Goal: Task Accomplishment & Management: Manage account settings

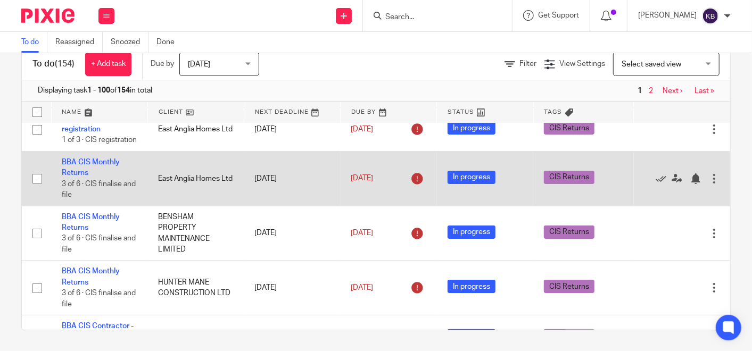
scroll to position [118, 0]
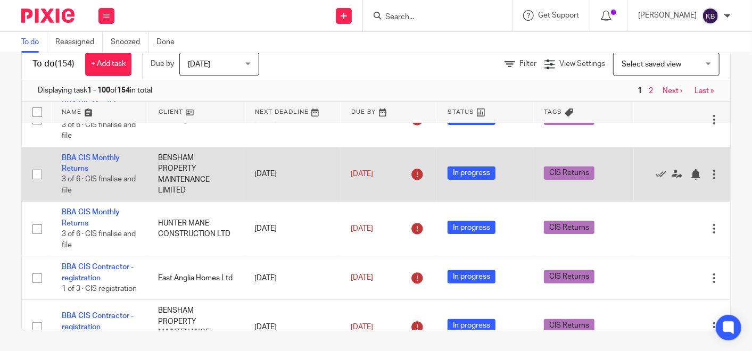
click at [35, 185] on input "checkbox" at bounding box center [37, 174] width 20 height 20
checkbox input "true"
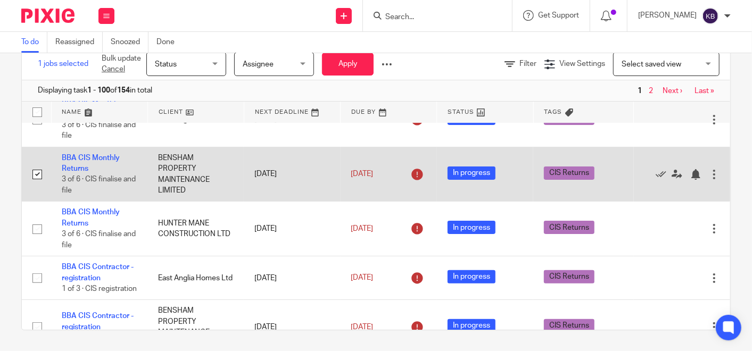
click at [709, 180] on div at bounding box center [714, 174] width 11 height 11
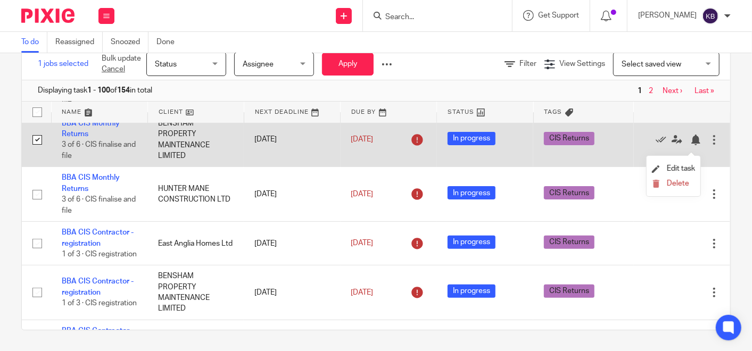
scroll to position [177, 0]
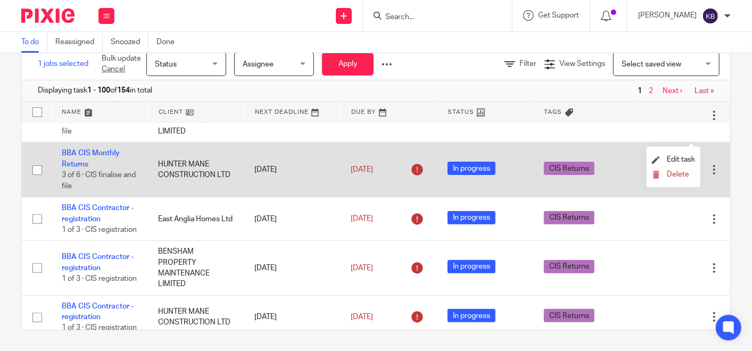
click at [37, 180] on input "checkbox" at bounding box center [37, 170] width 20 height 20
checkbox input "true"
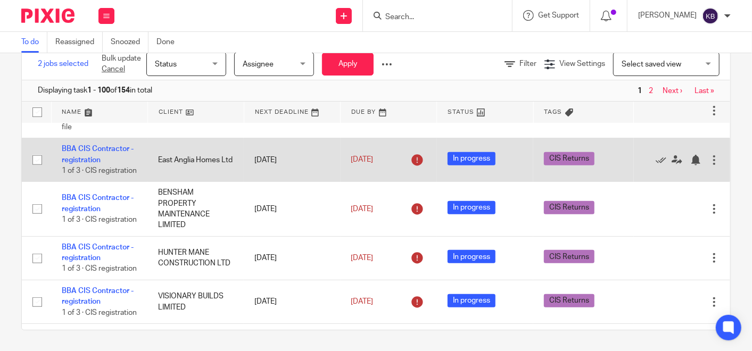
scroll to position [295, 0]
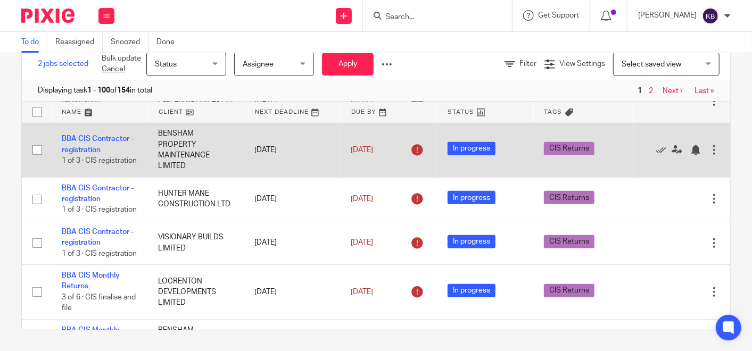
click at [38, 160] on input "checkbox" at bounding box center [37, 150] width 20 height 20
checkbox input "true"
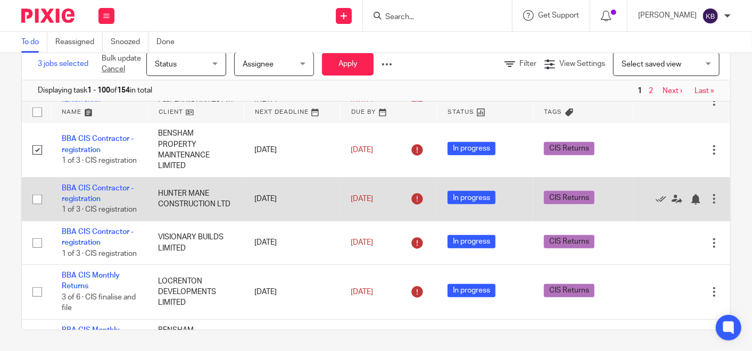
click at [37, 210] on input "checkbox" at bounding box center [37, 199] width 20 height 20
checkbox input "true"
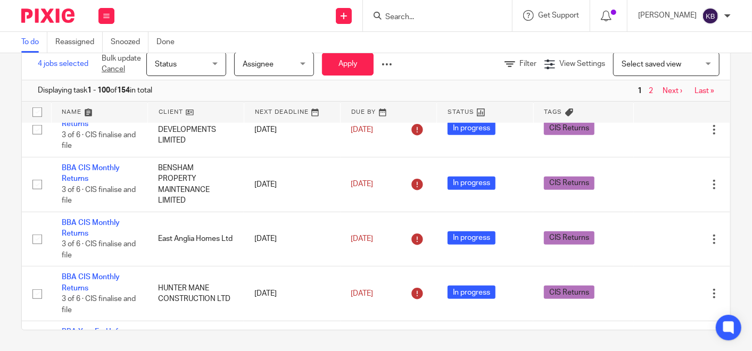
scroll to position [473, 0]
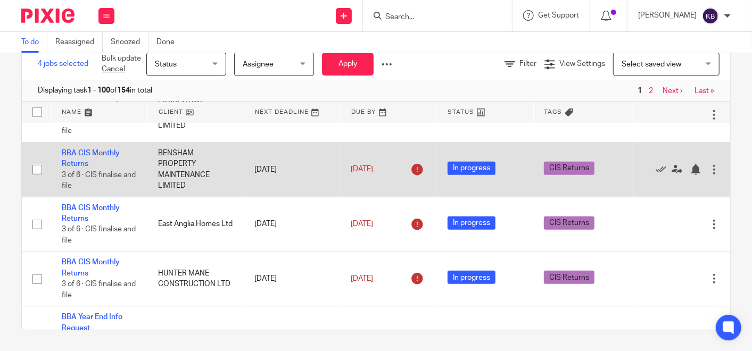
click at [38, 180] on input "checkbox" at bounding box center [37, 170] width 20 height 20
checkbox input "true"
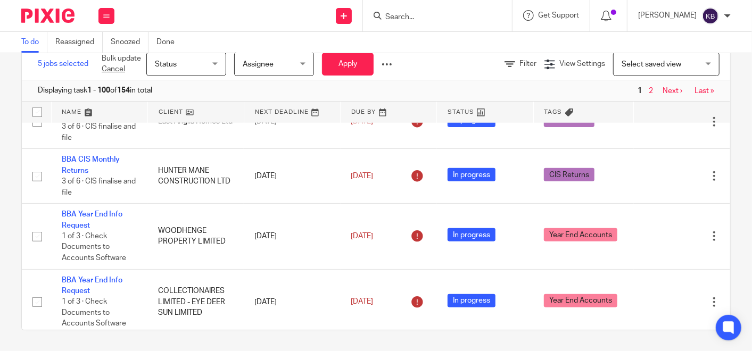
scroll to position [591, 0]
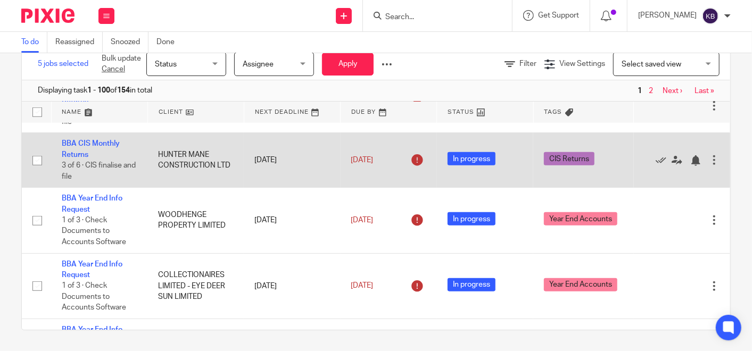
click at [36, 171] on input "checkbox" at bounding box center [37, 161] width 20 height 20
checkbox input "true"
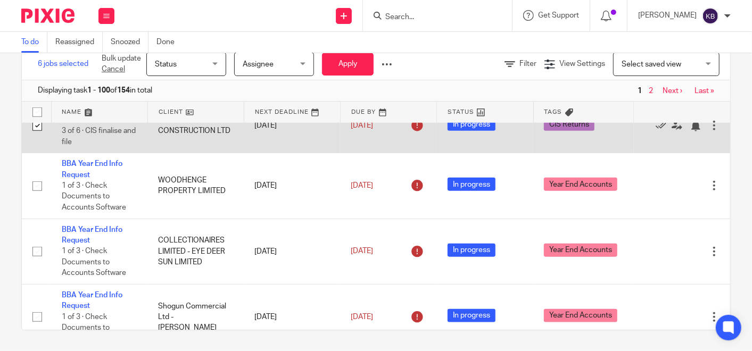
scroll to position [650, 0]
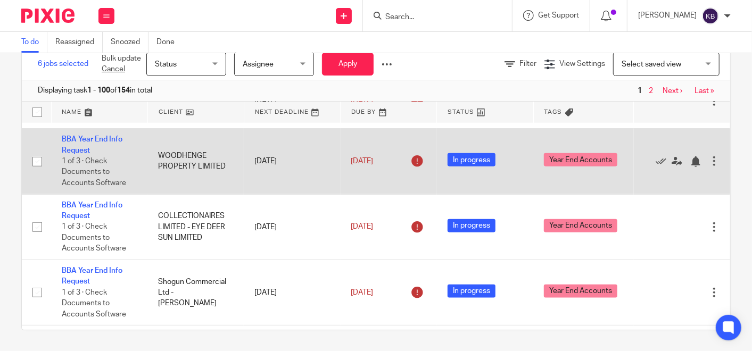
click at [38, 172] on input "checkbox" at bounding box center [37, 162] width 20 height 20
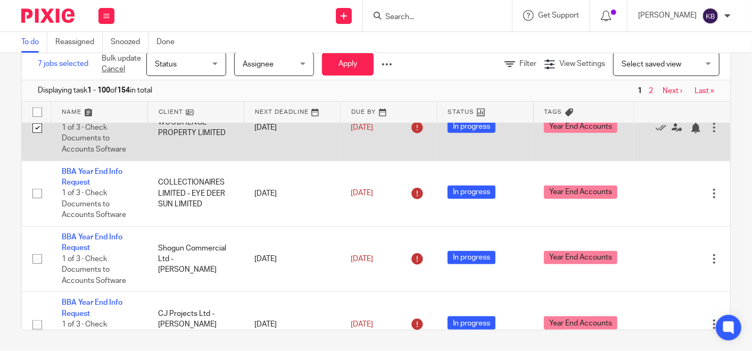
scroll to position [709, 0]
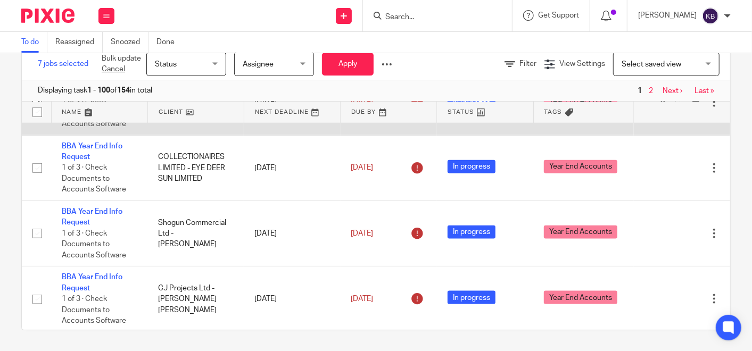
click at [37, 113] on input "checkbox" at bounding box center [37, 103] width 20 height 20
checkbox input "false"
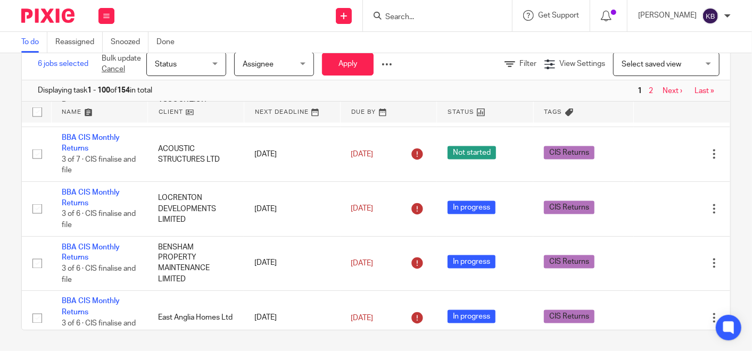
scroll to position [1005, 0]
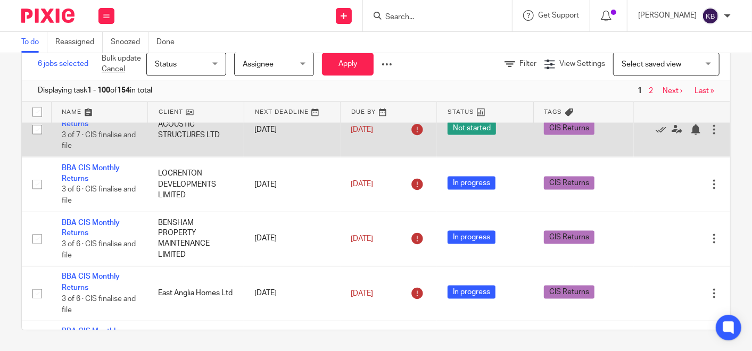
click at [32, 140] on input "checkbox" at bounding box center [37, 130] width 20 height 20
checkbox input "true"
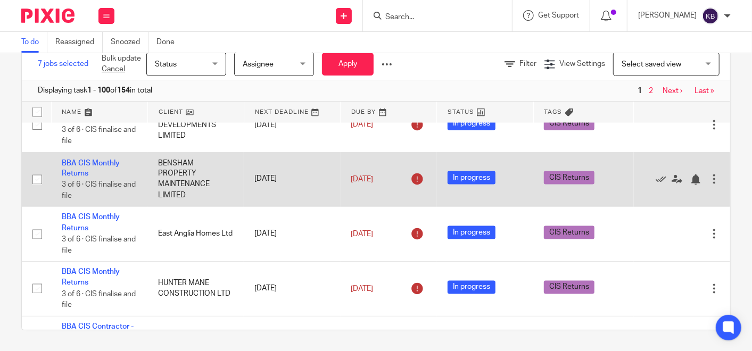
click at [36, 190] on input "checkbox" at bounding box center [37, 180] width 20 height 20
checkbox input "true"
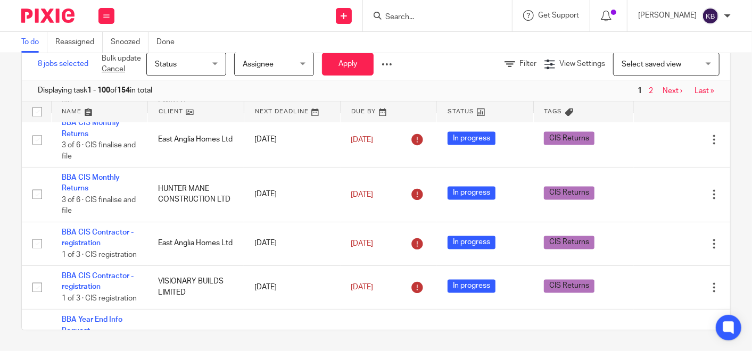
scroll to position [1182, 0]
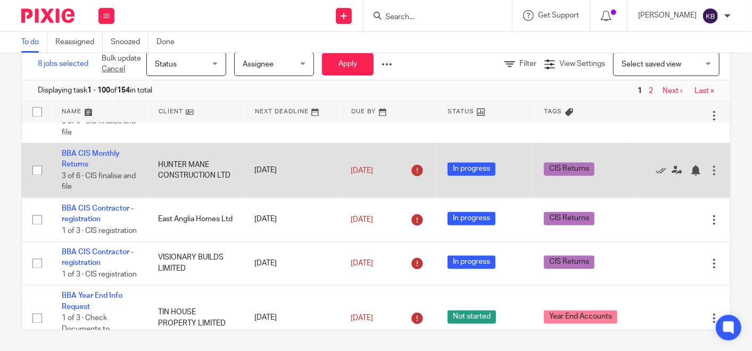
click at [34, 181] on input "checkbox" at bounding box center [37, 171] width 20 height 20
checkbox input "true"
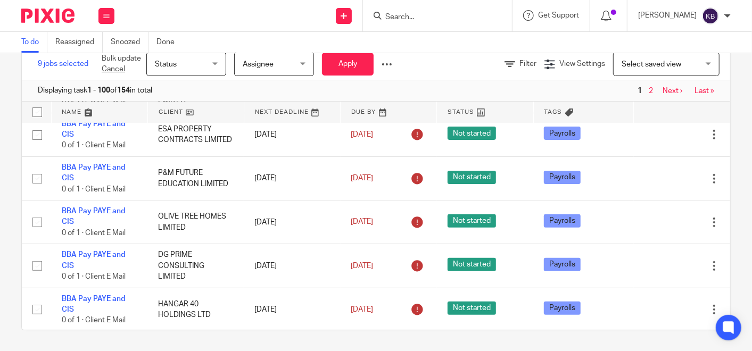
scroll to position [2542, 0]
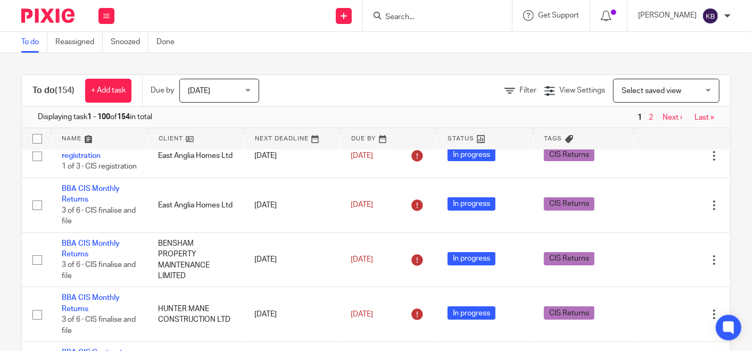
scroll to position [118, 0]
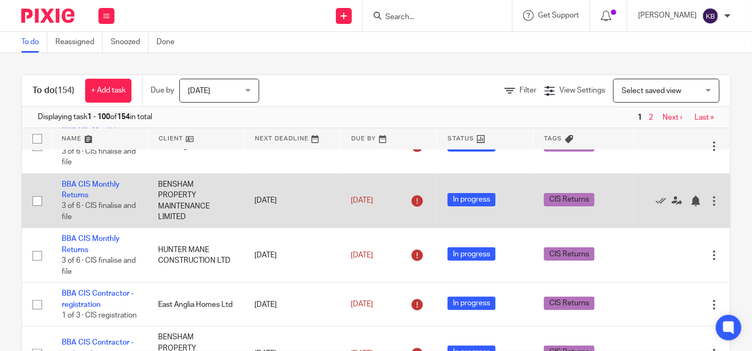
click at [35, 211] on input "checkbox" at bounding box center [37, 201] width 20 height 20
checkbox input "true"
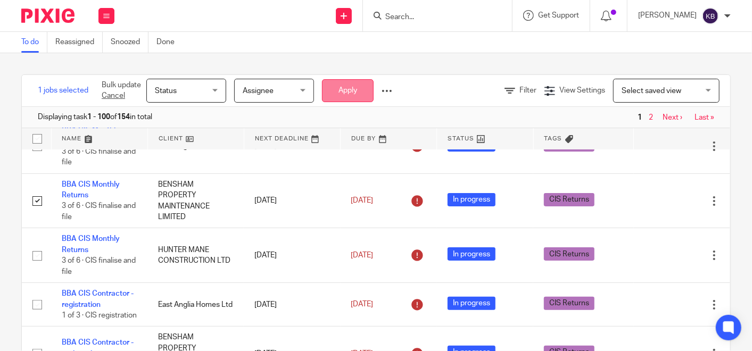
click at [342, 86] on button "Apply" at bounding box center [348, 90] width 52 height 23
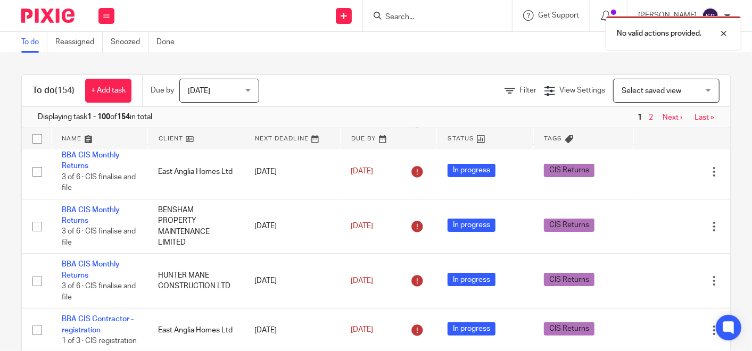
scroll to position [118, 0]
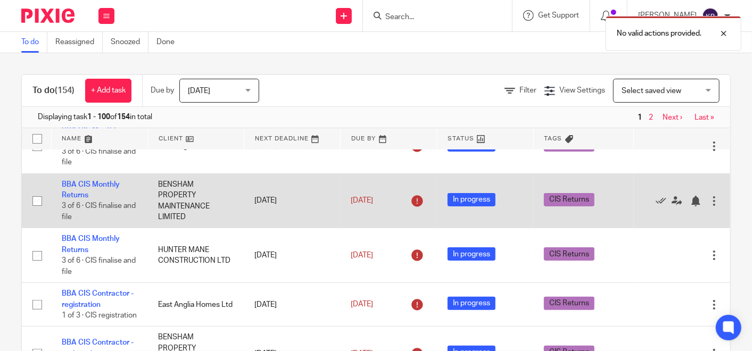
click at [36, 211] on input "checkbox" at bounding box center [37, 201] width 20 height 20
checkbox input "true"
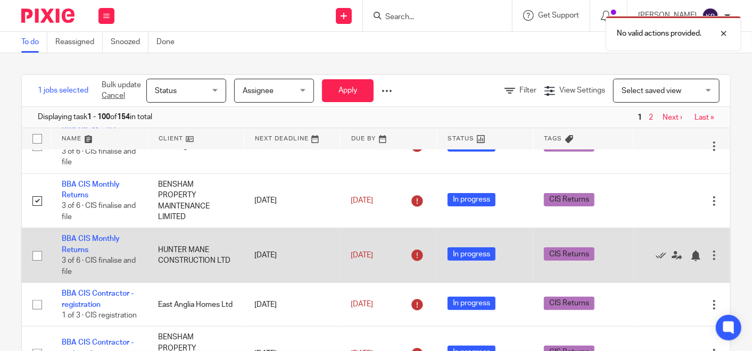
click at [35, 266] on input "checkbox" at bounding box center [37, 256] width 20 height 20
checkbox input "true"
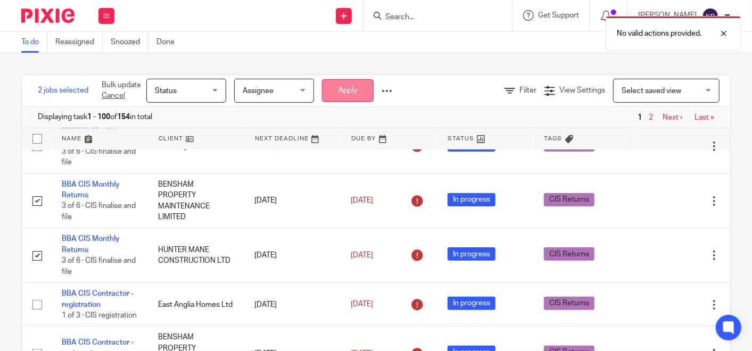
click at [352, 91] on button "Apply" at bounding box center [348, 90] width 52 height 23
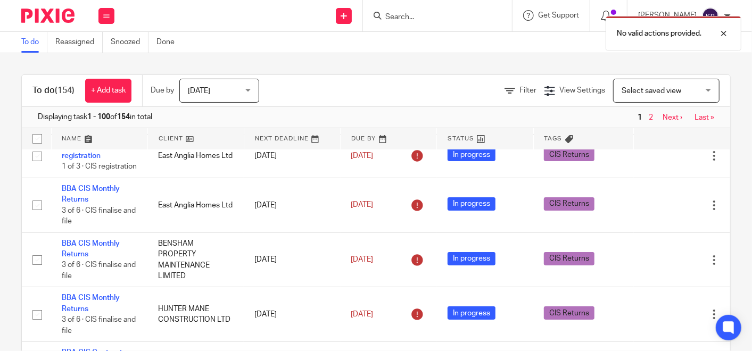
scroll to position [118, 0]
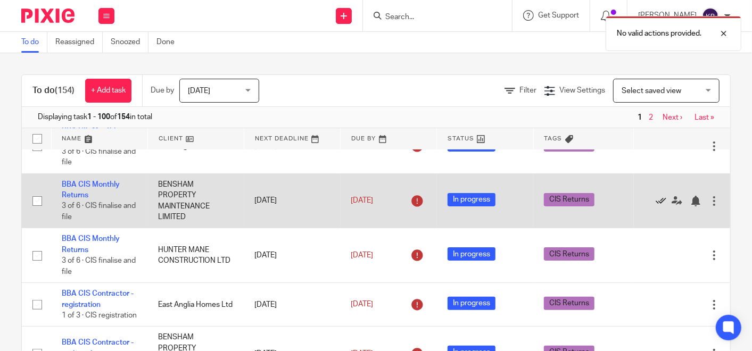
click at [656, 206] on icon at bounding box center [661, 201] width 11 height 11
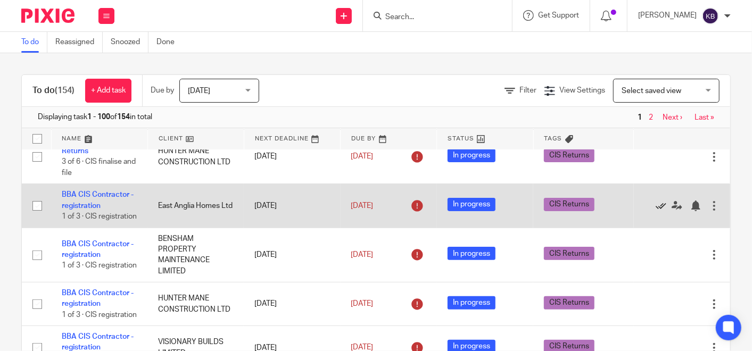
scroll to position [177, 0]
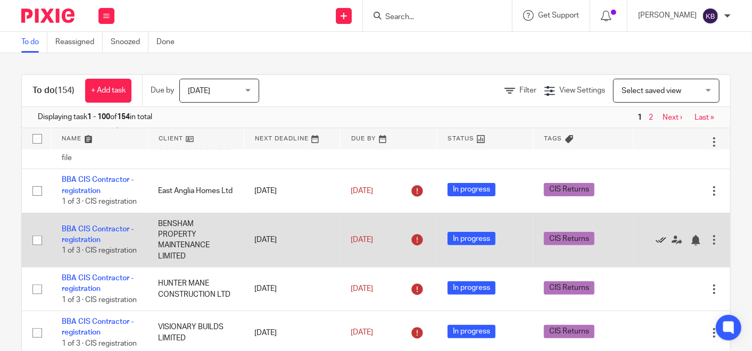
click at [656, 246] on icon at bounding box center [661, 240] width 11 height 11
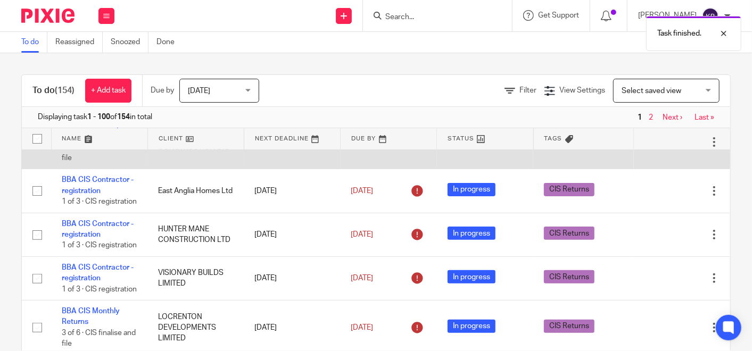
click at [656, 147] on icon at bounding box center [661, 142] width 11 height 11
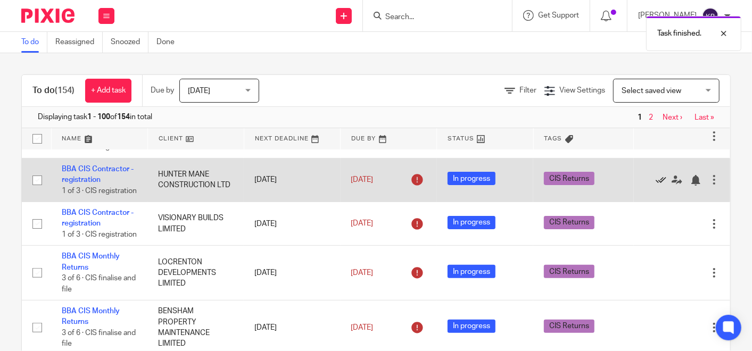
click at [656, 186] on icon at bounding box center [661, 180] width 11 height 11
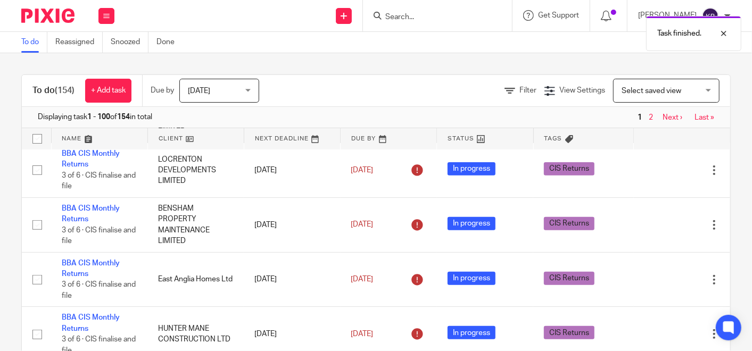
scroll to position [295, 0]
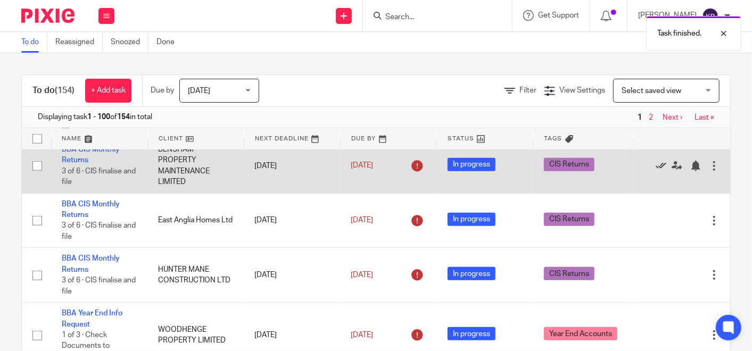
click at [656, 171] on icon at bounding box center [661, 166] width 11 height 11
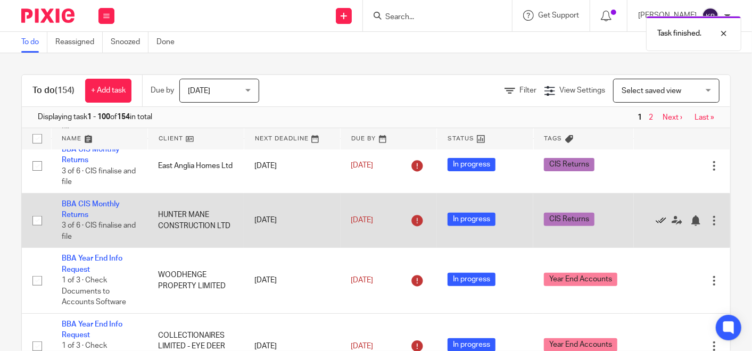
click at [656, 226] on icon at bounding box center [661, 221] width 11 height 11
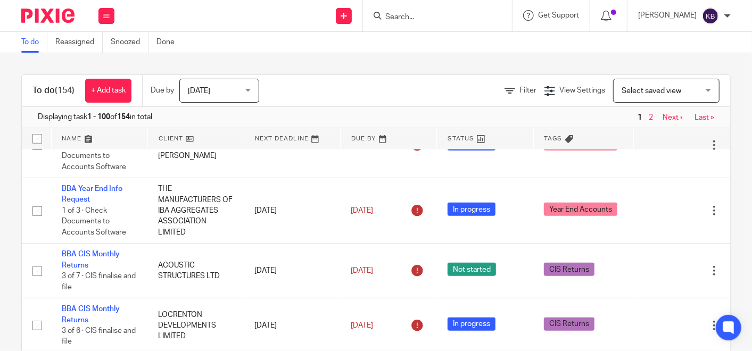
scroll to position [591, 0]
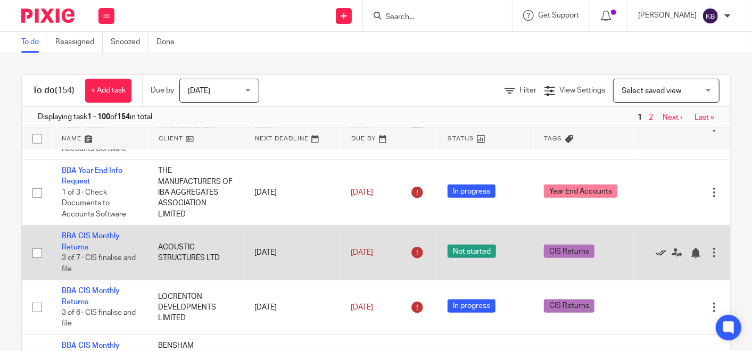
click at [656, 259] on icon at bounding box center [661, 253] width 11 height 11
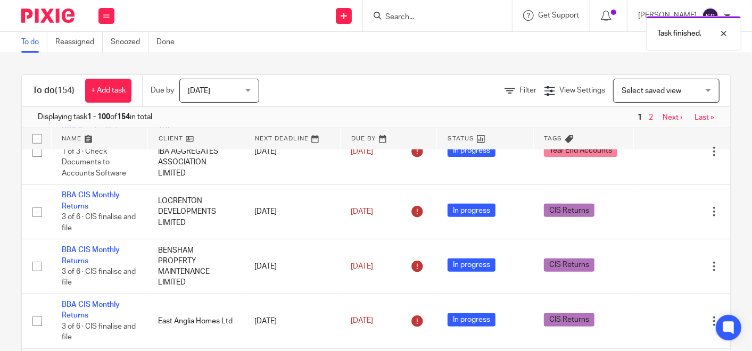
scroll to position [650, 0]
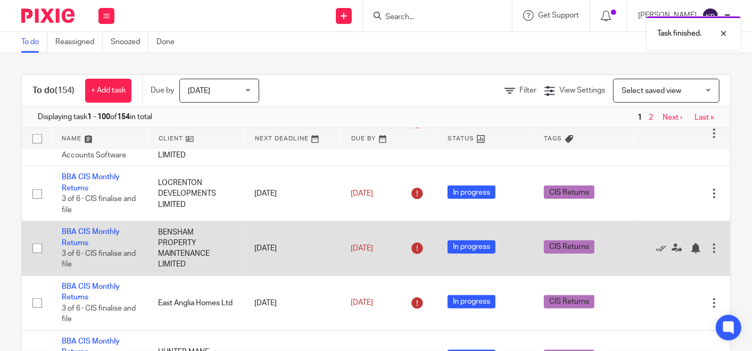
click at [644, 262] on div "Edit task Delete" at bounding box center [681, 248] width 75 height 27
click at [656, 254] on icon at bounding box center [661, 248] width 11 height 11
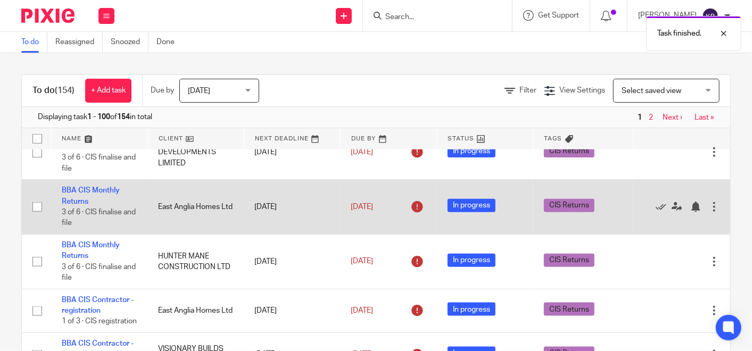
scroll to position [709, 0]
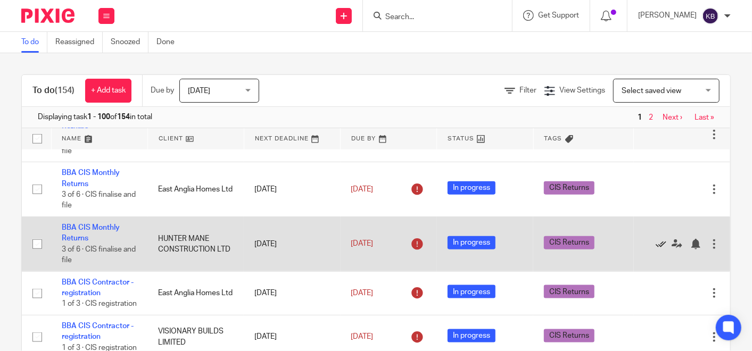
click at [656, 250] on icon at bounding box center [661, 244] width 11 height 11
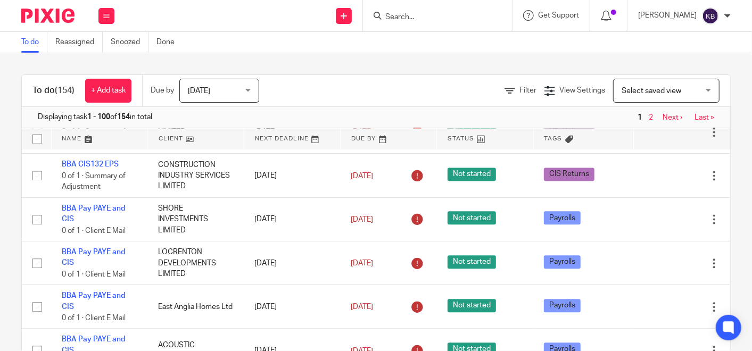
scroll to position [1360, 0]
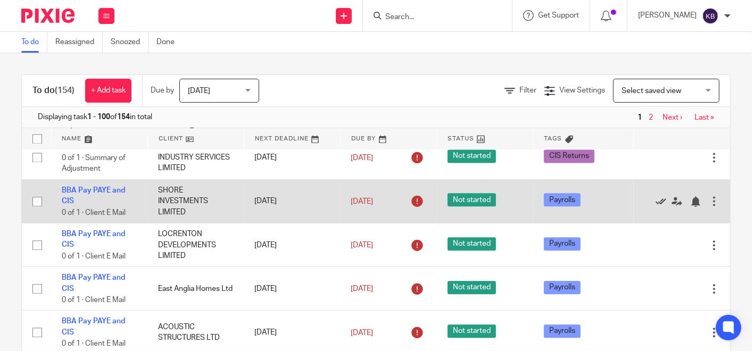
click at [656, 207] on icon at bounding box center [661, 201] width 11 height 11
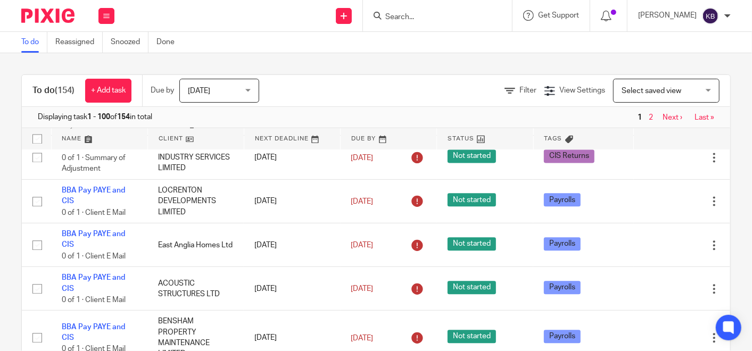
click at [656, 207] on icon at bounding box center [661, 201] width 11 height 11
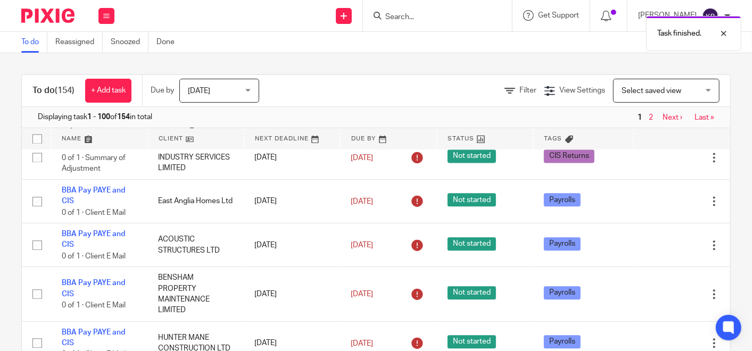
click at [656, 207] on icon at bounding box center [661, 201] width 11 height 11
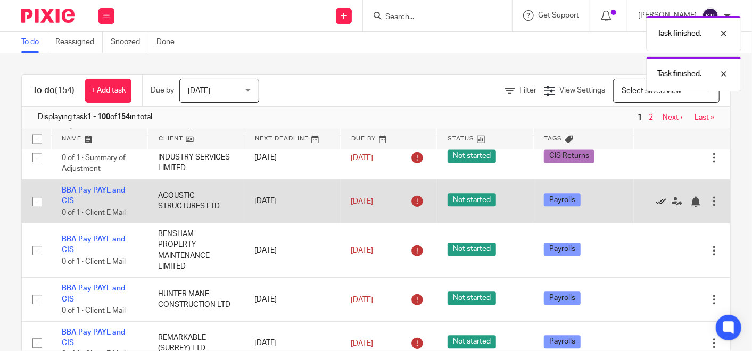
click at [656, 207] on icon at bounding box center [661, 201] width 11 height 11
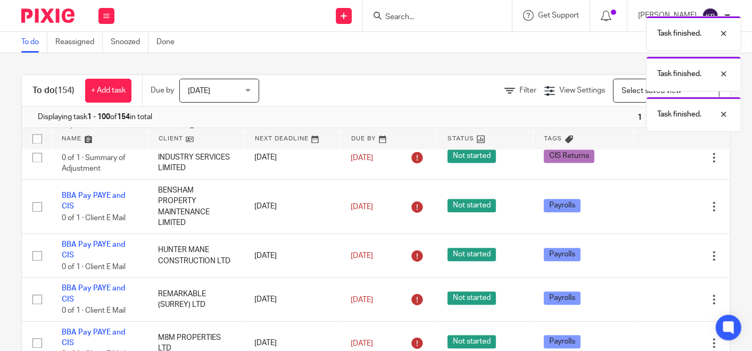
click at [644, 220] on div "Edit task Delete" at bounding box center [681, 206] width 75 height 27
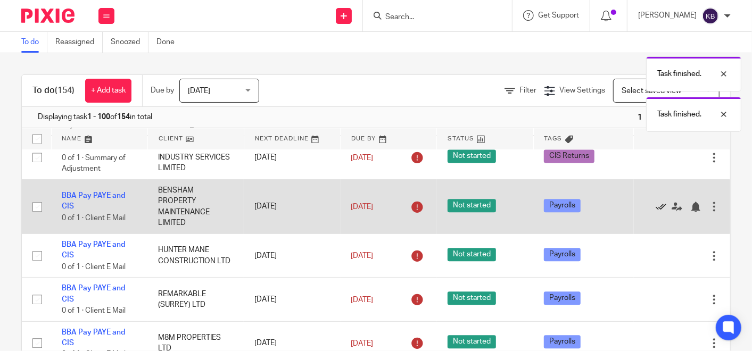
click at [656, 212] on icon at bounding box center [661, 207] width 11 height 11
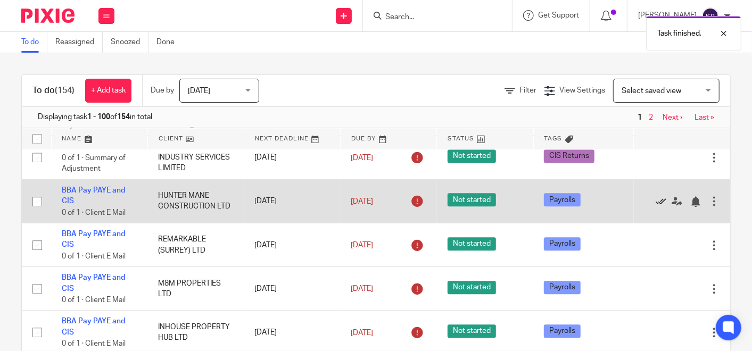
click at [656, 207] on icon at bounding box center [661, 201] width 11 height 11
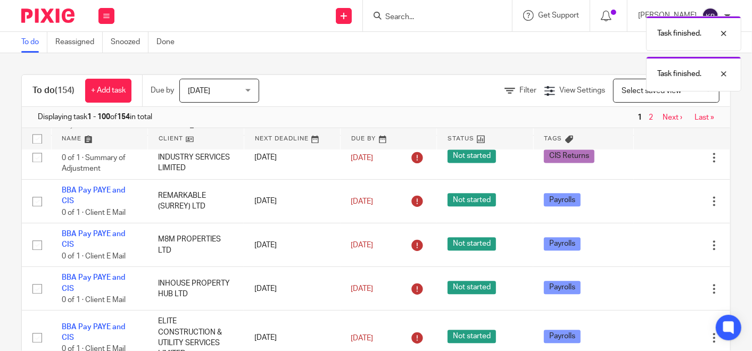
click at [656, 207] on icon at bounding box center [661, 201] width 11 height 11
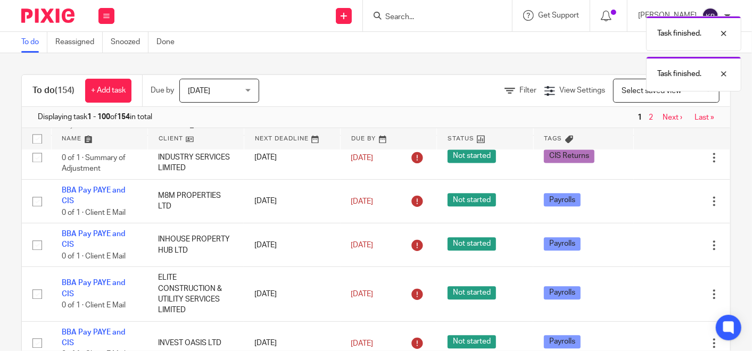
click at [656, 207] on icon at bounding box center [661, 201] width 11 height 11
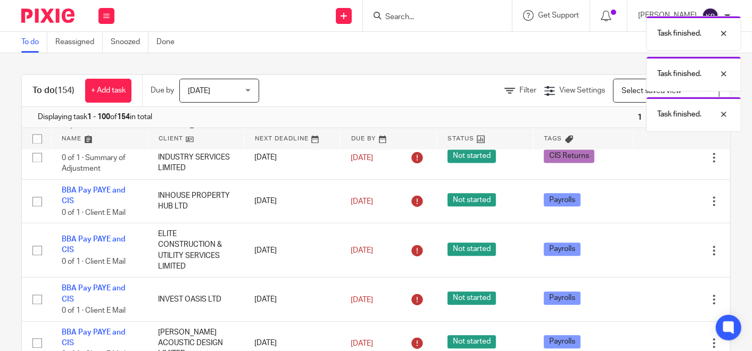
click at [656, 207] on icon at bounding box center [661, 201] width 11 height 11
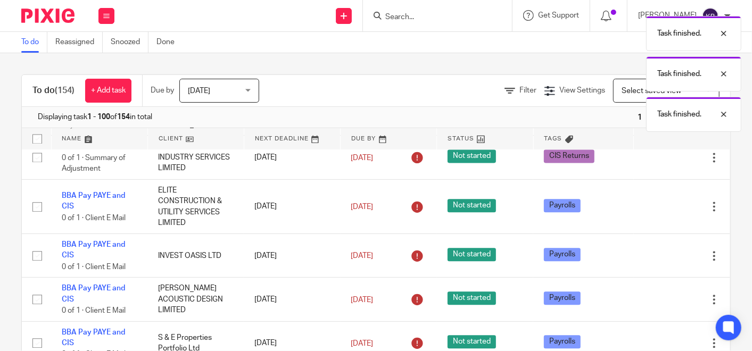
click at [656, 212] on icon at bounding box center [661, 207] width 11 height 11
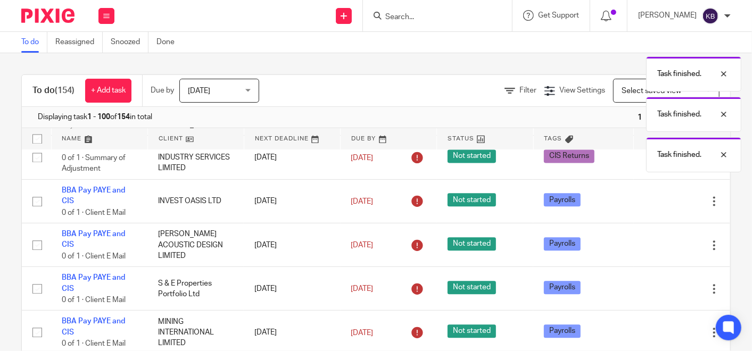
click at [656, 207] on icon at bounding box center [661, 201] width 11 height 11
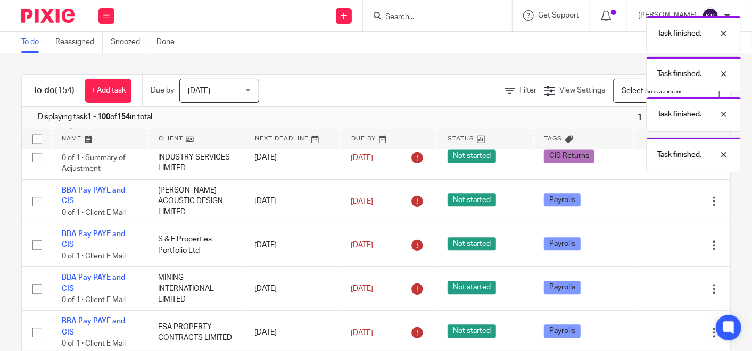
click at [656, 207] on icon at bounding box center [661, 201] width 11 height 11
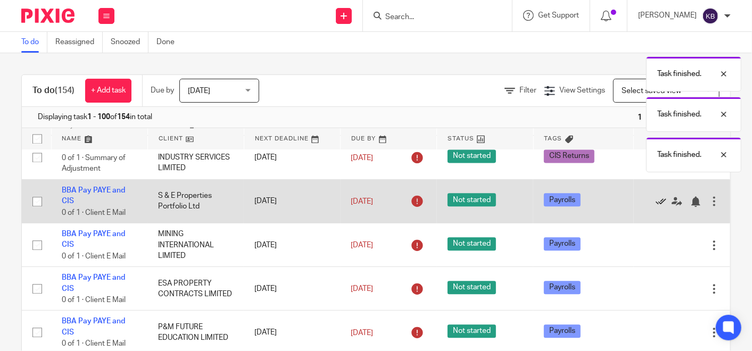
click at [656, 207] on icon at bounding box center [661, 201] width 11 height 11
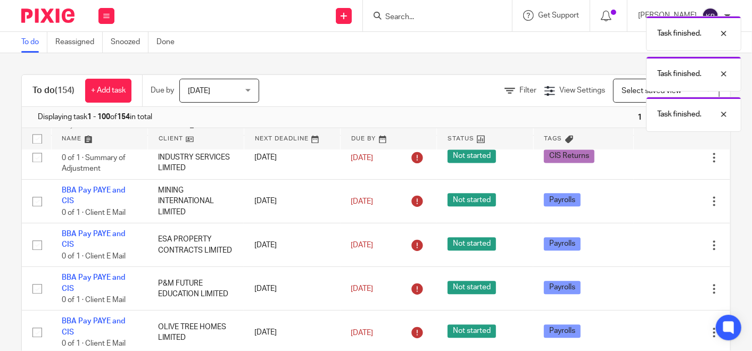
click at [656, 207] on icon at bounding box center [661, 201] width 11 height 11
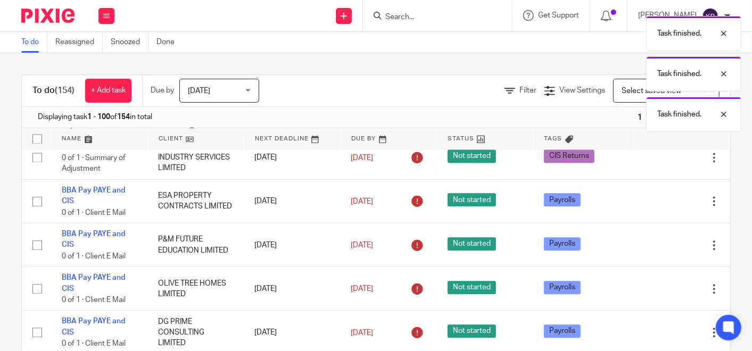
click at [656, 207] on icon at bounding box center [661, 201] width 11 height 11
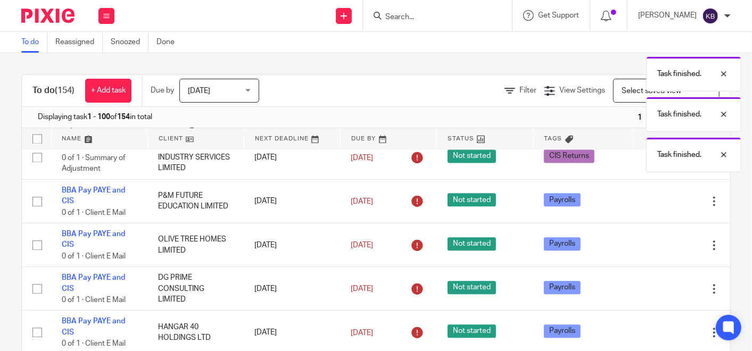
click at [656, 207] on icon at bounding box center [661, 201] width 11 height 11
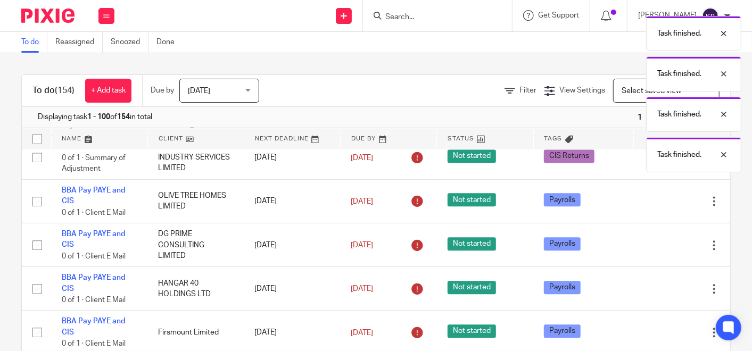
click at [656, 207] on icon at bounding box center [661, 201] width 11 height 11
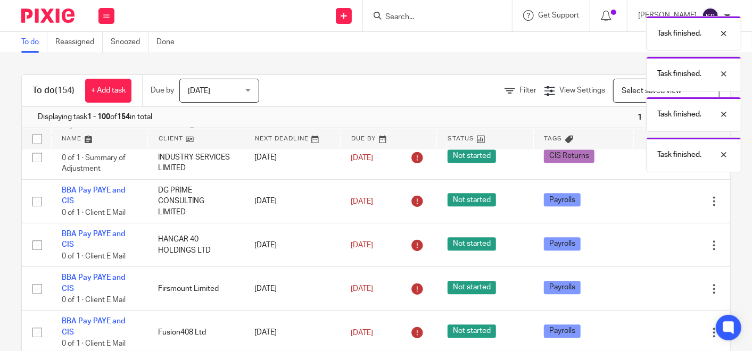
click at [656, 207] on icon at bounding box center [661, 201] width 11 height 11
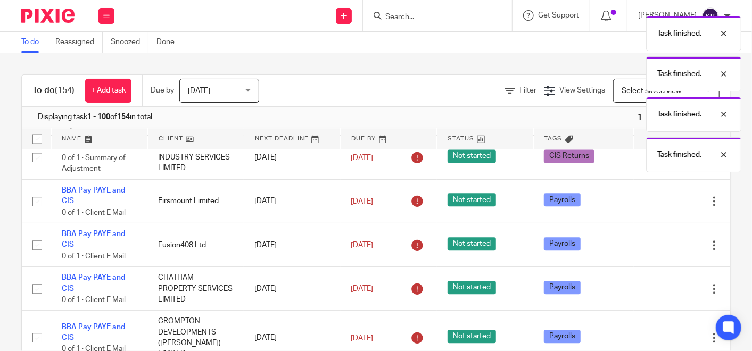
click at [656, 207] on icon at bounding box center [661, 201] width 11 height 11
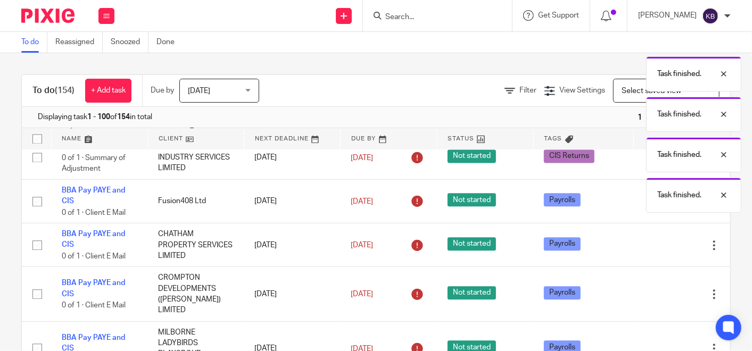
click at [656, 207] on icon at bounding box center [661, 201] width 11 height 11
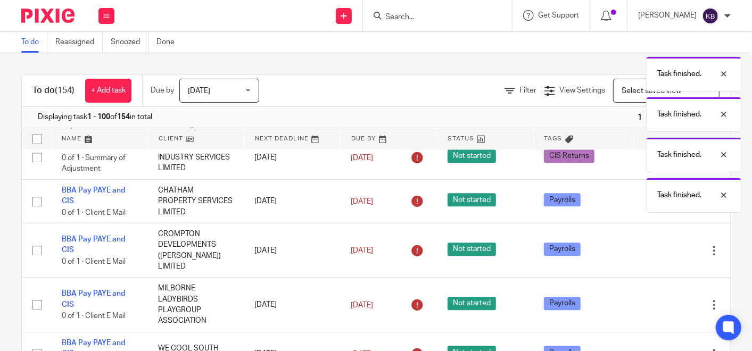
click at [656, 207] on icon at bounding box center [661, 201] width 11 height 11
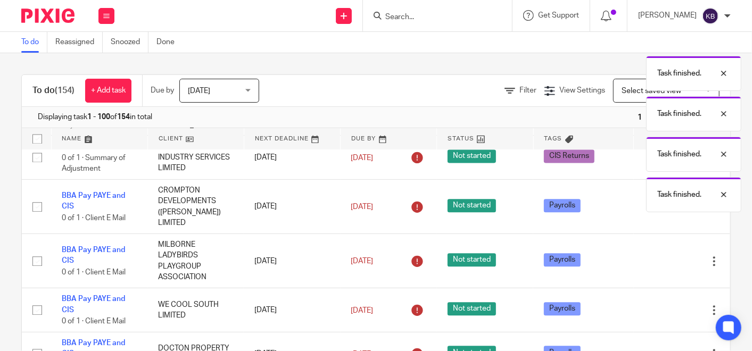
click at [656, 212] on icon at bounding box center [661, 207] width 11 height 11
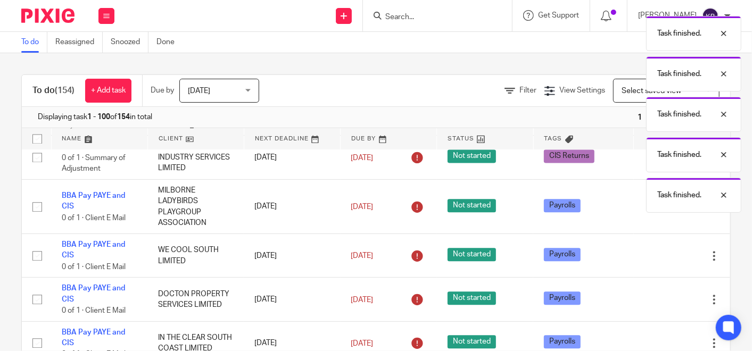
click at [656, 212] on icon at bounding box center [661, 207] width 11 height 11
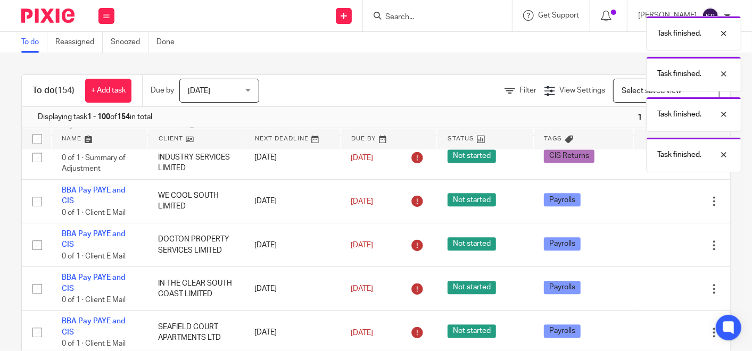
click at [656, 207] on icon at bounding box center [661, 201] width 11 height 11
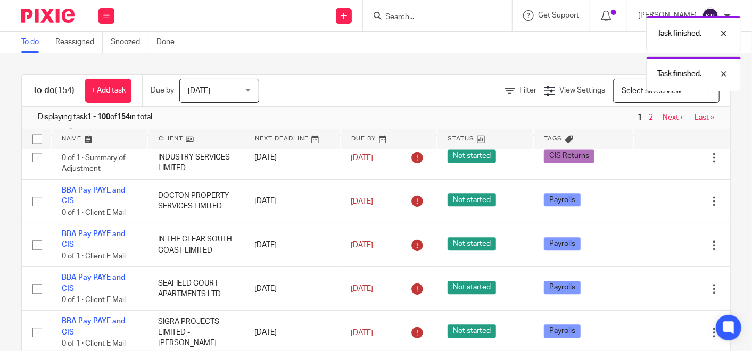
click at [656, 207] on icon at bounding box center [661, 201] width 11 height 11
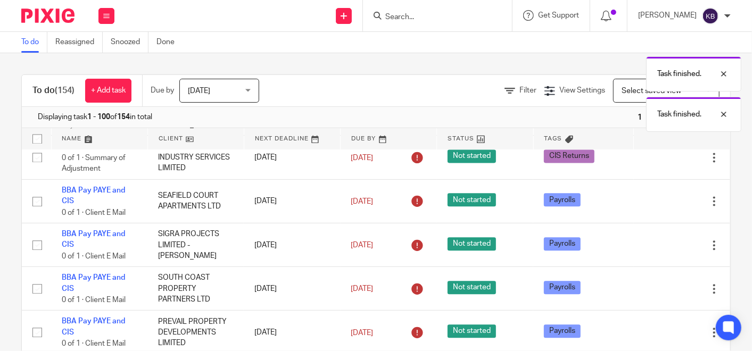
click at [656, 207] on icon at bounding box center [661, 201] width 11 height 11
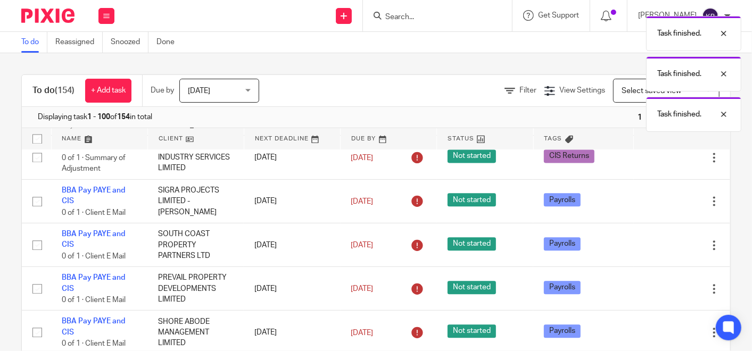
click at [656, 207] on icon at bounding box center [661, 201] width 11 height 11
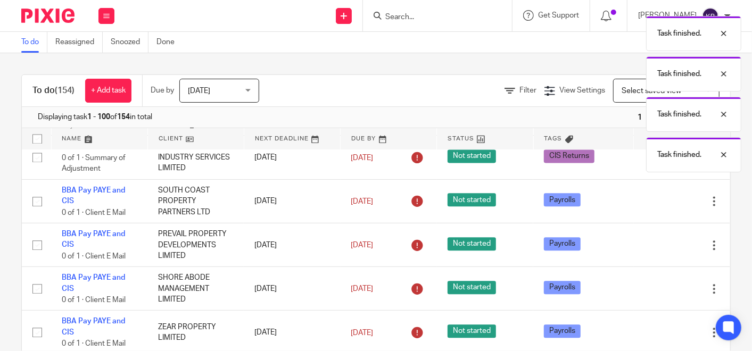
click at [656, 207] on icon at bounding box center [661, 201] width 11 height 11
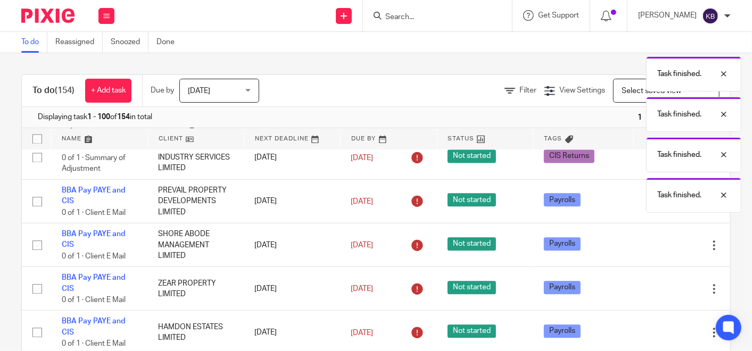
click at [656, 207] on icon at bounding box center [661, 201] width 11 height 11
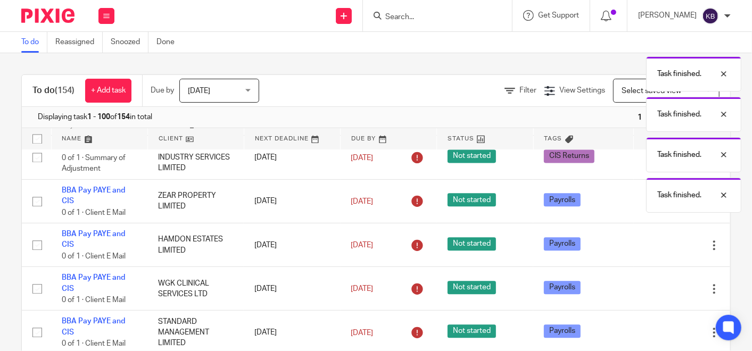
click at [656, 207] on icon at bounding box center [661, 201] width 11 height 11
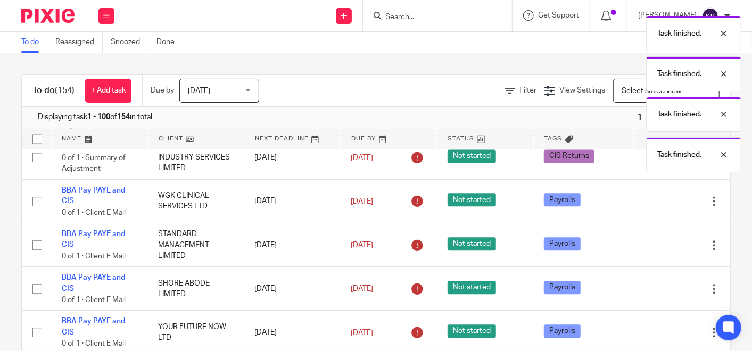
click at [656, 207] on icon at bounding box center [661, 201] width 11 height 11
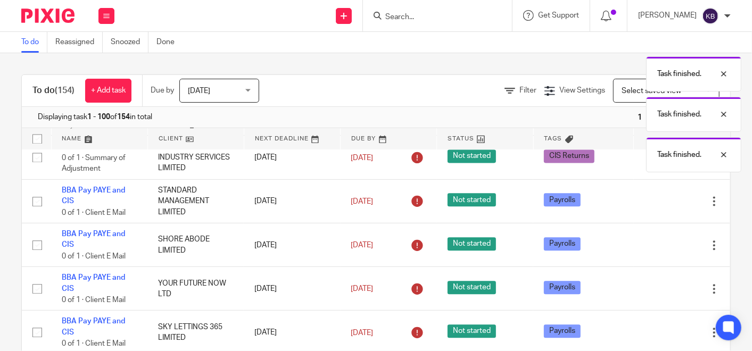
click at [656, 207] on icon at bounding box center [661, 201] width 11 height 11
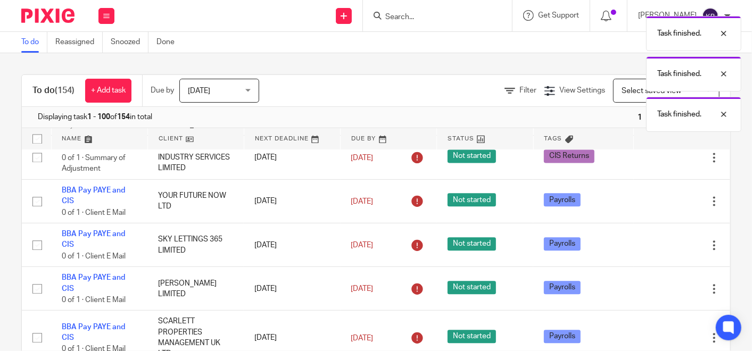
click at [656, 207] on icon at bounding box center [661, 201] width 11 height 11
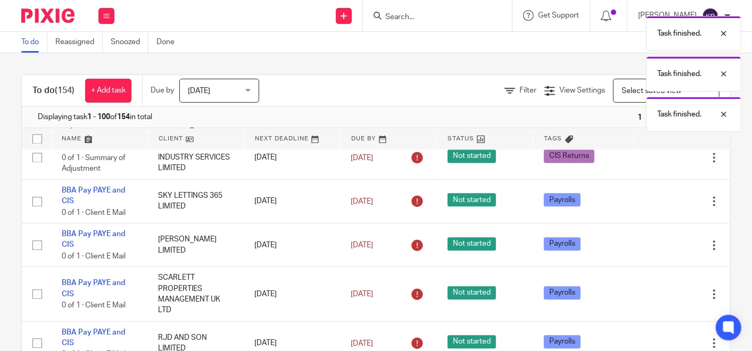
click at [656, 207] on icon at bounding box center [661, 201] width 11 height 11
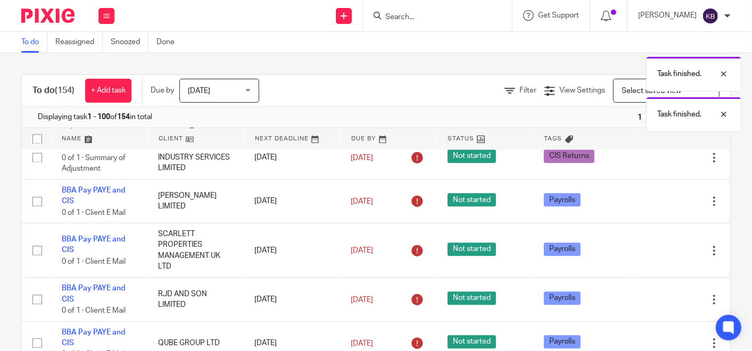
click at [656, 207] on icon at bounding box center [661, 201] width 11 height 11
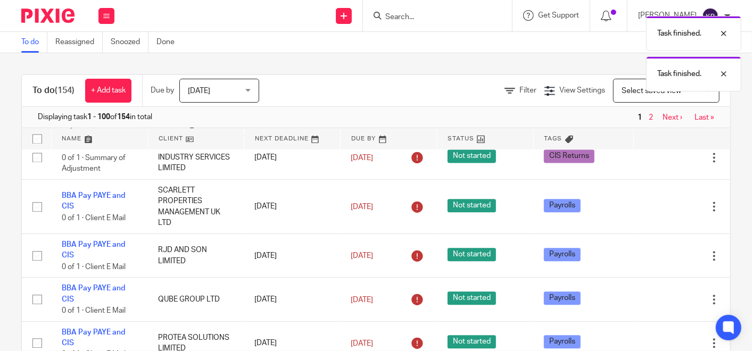
click at [656, 212] on icon at bounding box center [661, 207] width 11 height 11
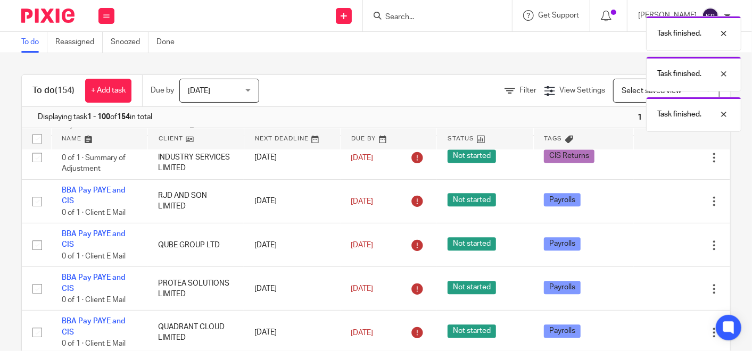
click at [656, 207] on icon at bounding box center [661, 201] width 11 height 11
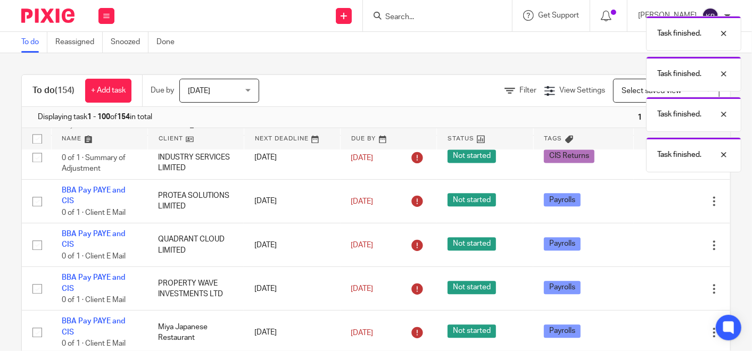
click at [656, 207] on icon at bounding box center [661, 201] width 11 height 11
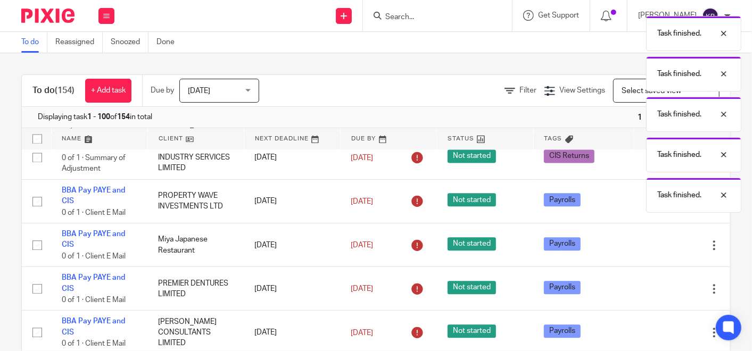
click at [656, 207] on icon at bounding box center [661, 201] width 11 height 11
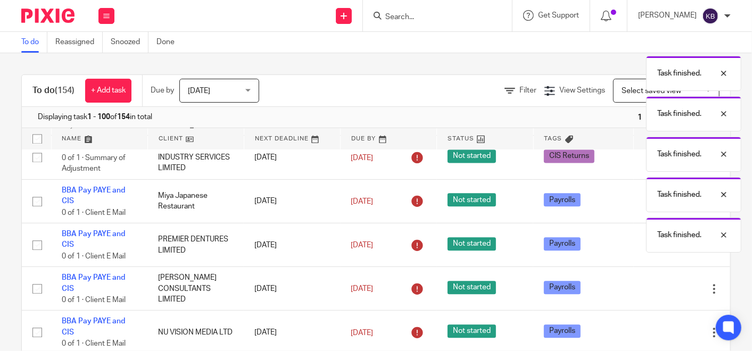
click at [656, 207] on icon at bounding box center [661, 201] width 11 height 11
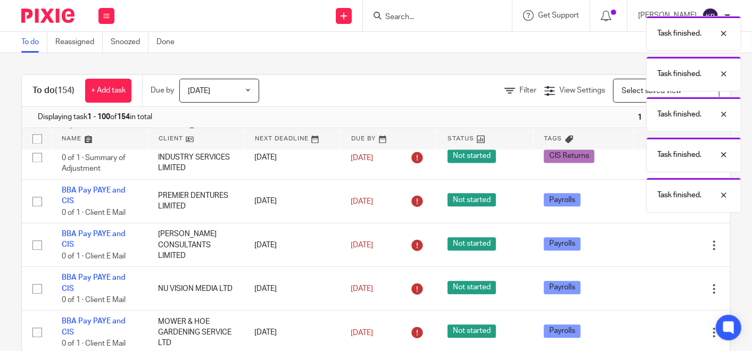
click at [656, 207] on icon at bounding box center [661, 201] width 11 height 11
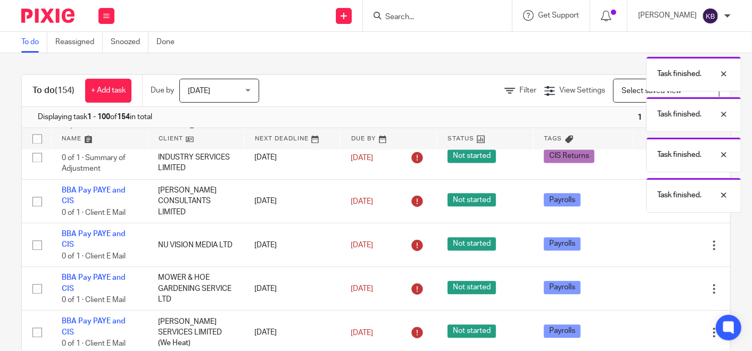
click at [656, 207] on icon at bounding box center [661, 201] width 11 height 11
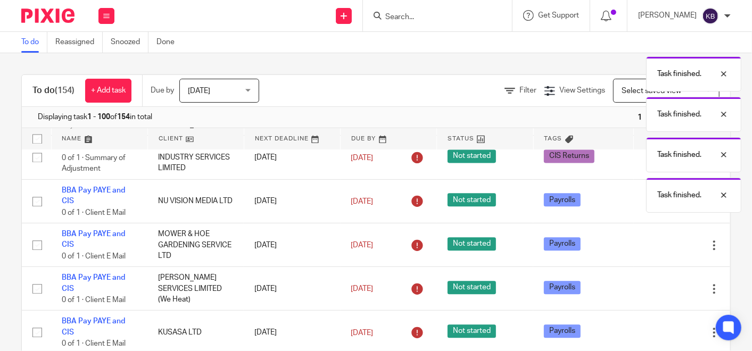
click at [656, 207] on icon at bounding box center [661, 201] width 11 height 11
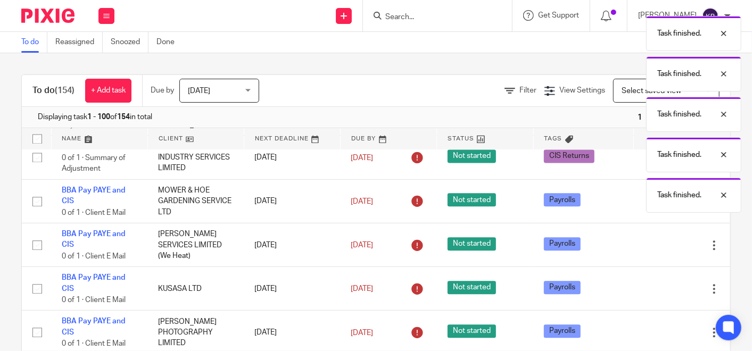
click at [656, 207] on icon at bounding box center [661, 201] width 11 height 11
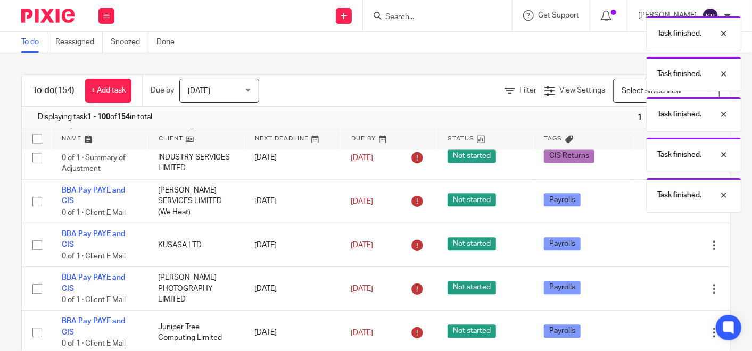
click at [656, 207] on icon at bounding box center [661, 201] width 11 height 11
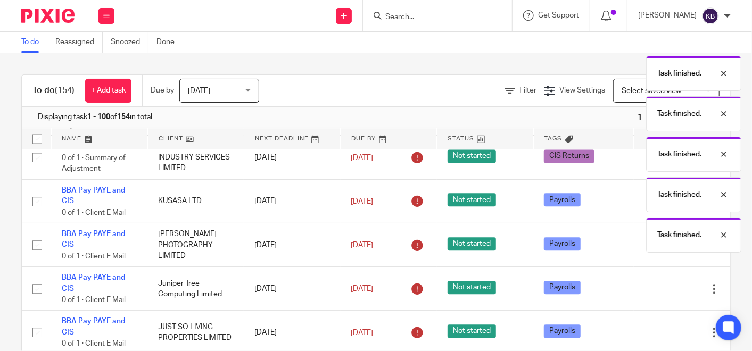
click at [656, 207] on icon at bounding box center [661, 201] width 11 height 11
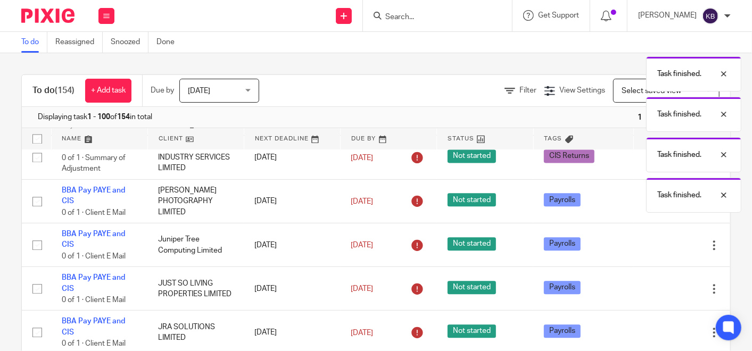
click at [656, 207] on icon at bounding box center [661, 201] width 11 height 11
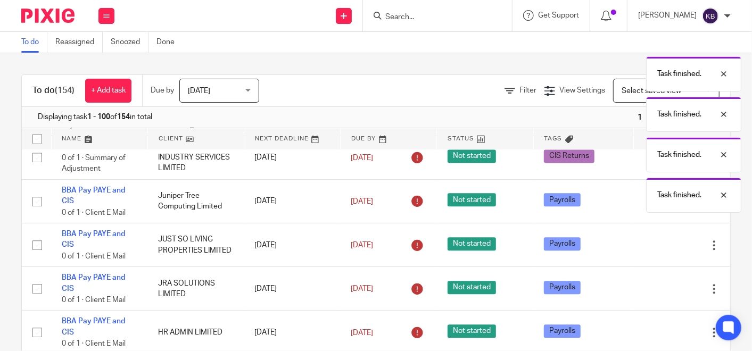
click at [656, 207] on icon at bounding box center [661, 201] width 11 height 11
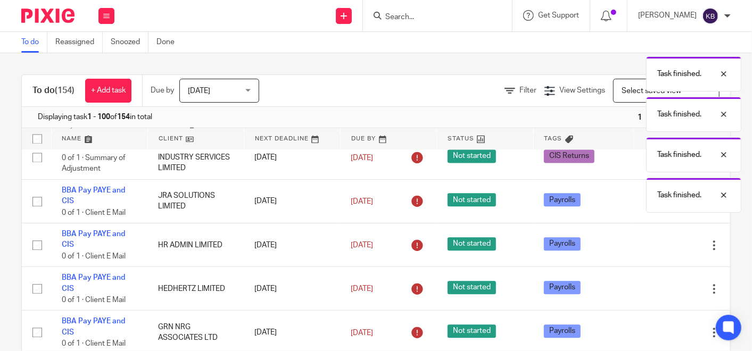
click at [656, 207] on icon at bounding box center [661, 201] width 11 height 11
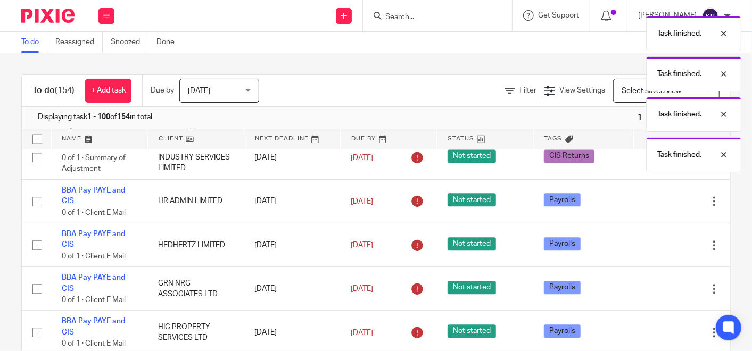
click at [656, 207] on icon at bounding box center [661, 201] width 11 height 11
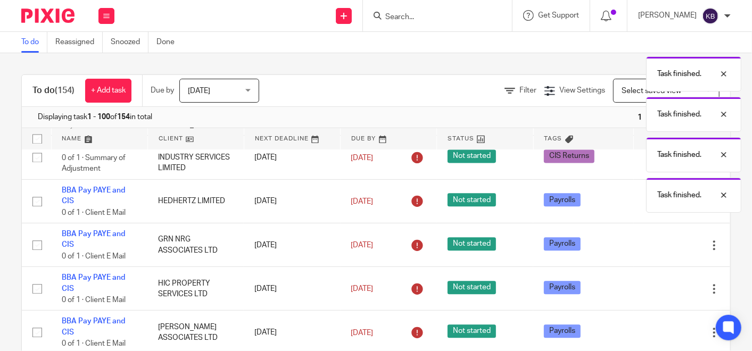
click at [656, 207] on icon at bounding box center [661, 201] width 11 height 11
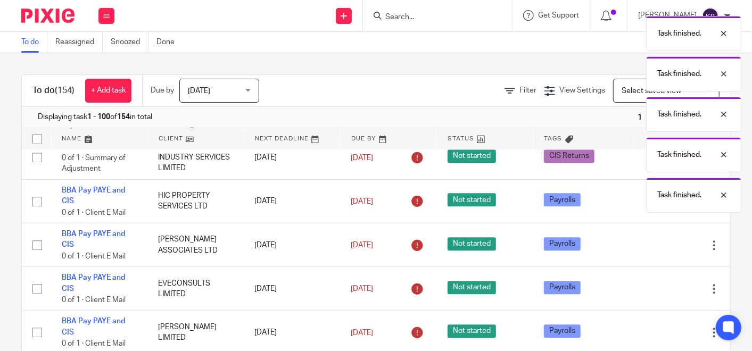
click at [656, 207] on icon at bounding box center [661, 201] width 11 height 11
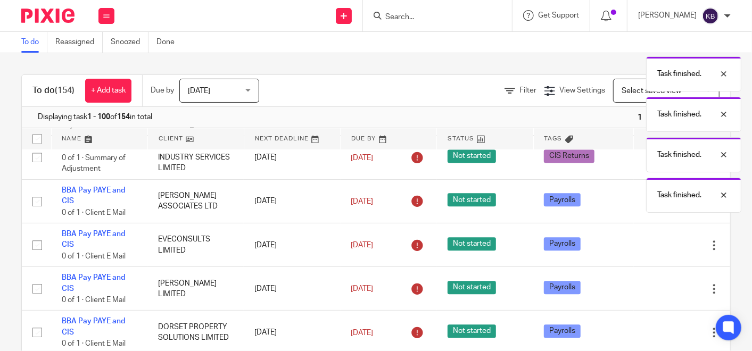
click at [656, 207] on icon at bounding box center [661, 201] width 11 height 11
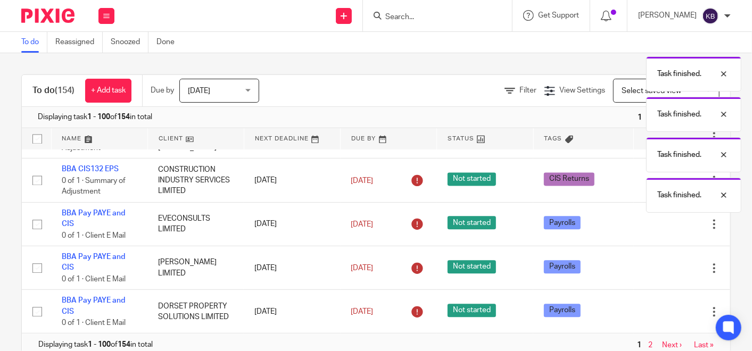
click at [656, 230] on icon at bounding box center [661, 224] width 11 height 11
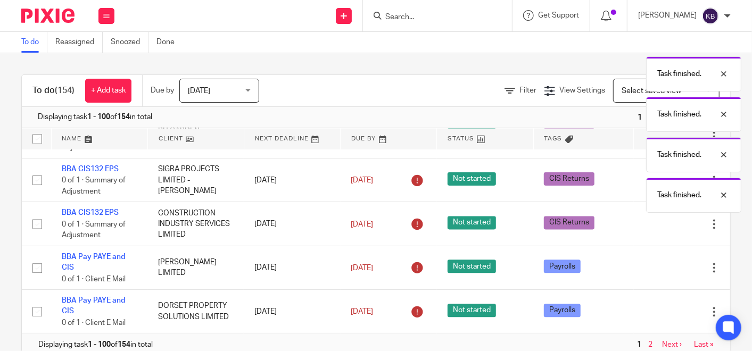
click at [656, 263] on icon at bounding box center [661, 268] width 11 height 11
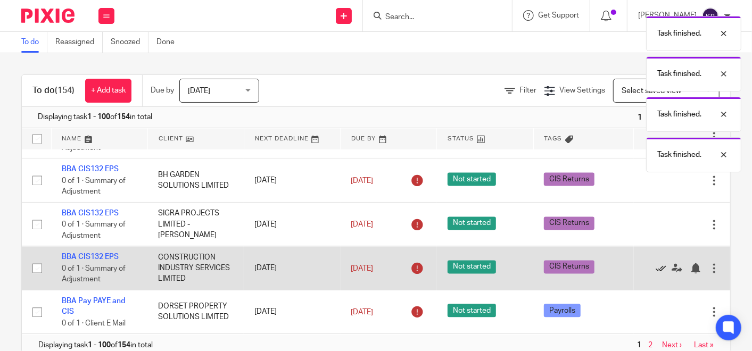
scroll to position [27, 0]
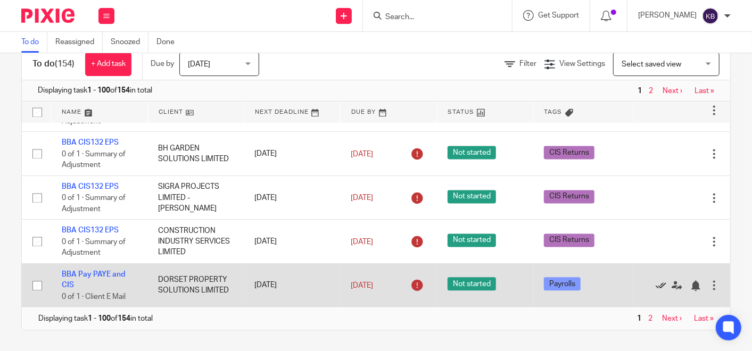
click at [656, 280] on icon at bounding box center [661, 285] width 11 height 11
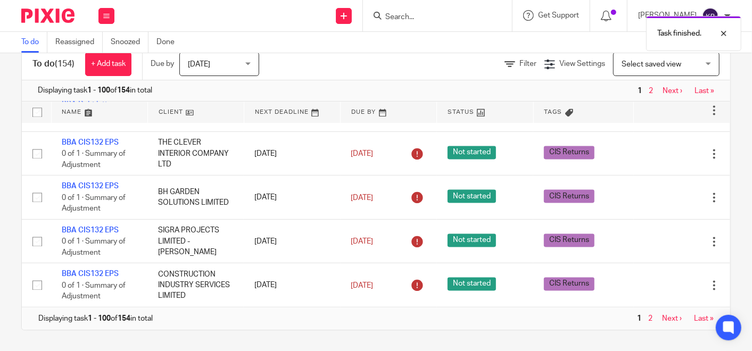
click at [648, 315] on link "2" at bounding box center [650, 318] width 4 height 7
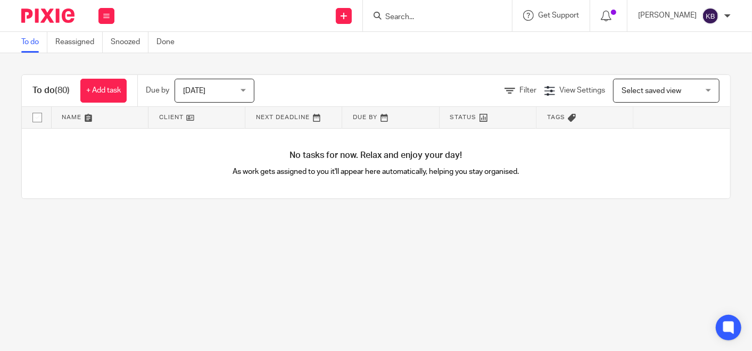
click at [31, 40] on link "To do" at bounding box center [34, 42] width 26 height 21
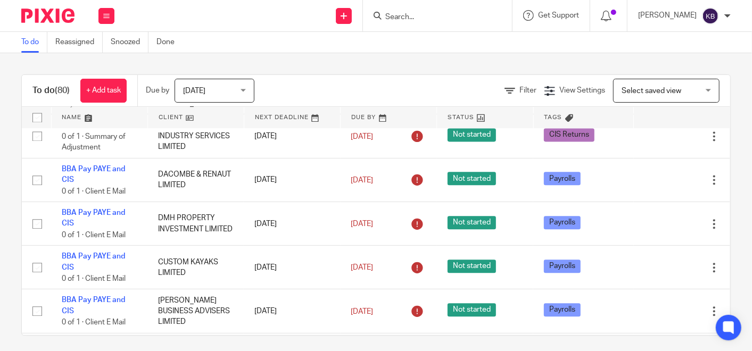
scroll to position [1419, 0]
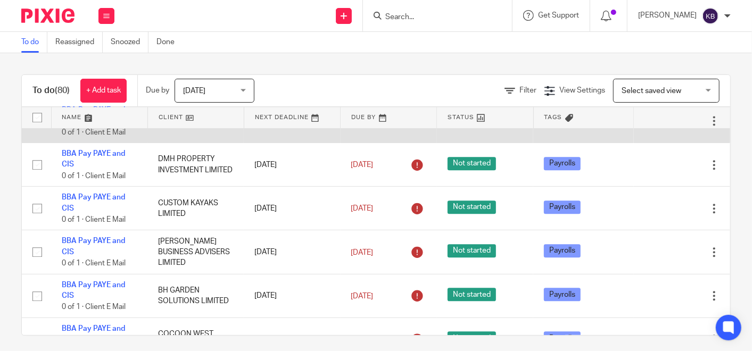
click at [656, 127] on icon at bounding box center [661, 121] width 11 height 11
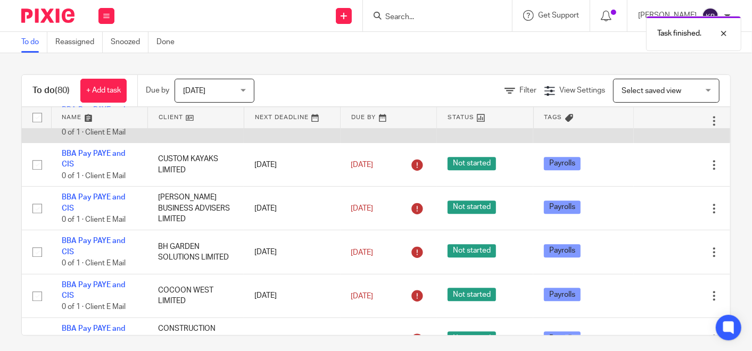
click at [656, 127] on icon at bounding box center [661, 121] width 11 height 11
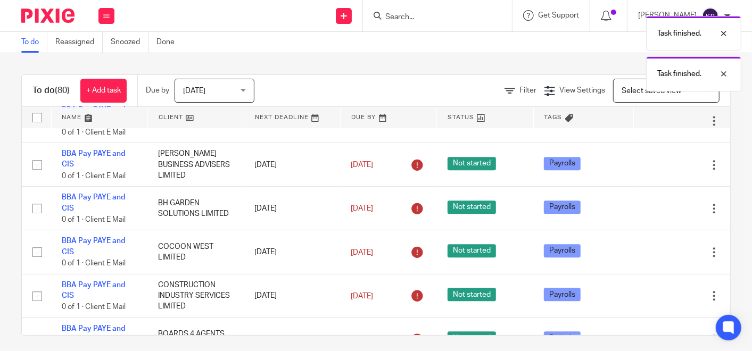
click at [656, 127] on icon at bounding box center [661, 121] width 11 height 11
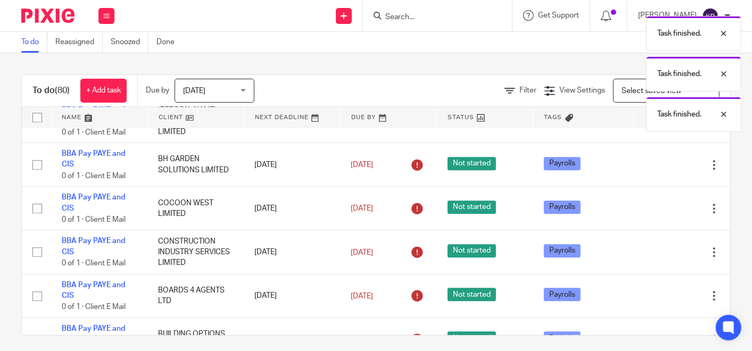
click at [656, 127] on icon at bounding box center [661, 121] width 11 height 11
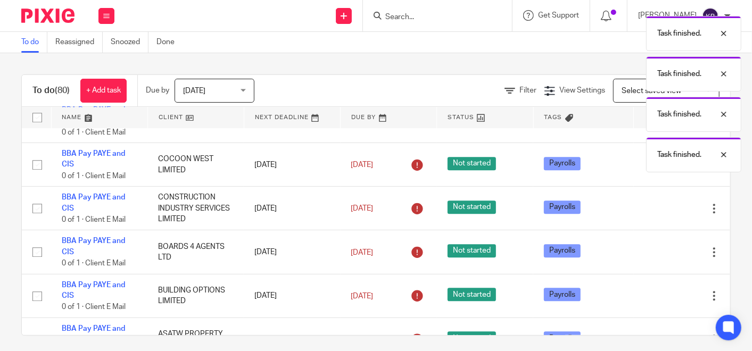
click at [656, 127] on icon at bounding box center [661, 121] width 11 height 11
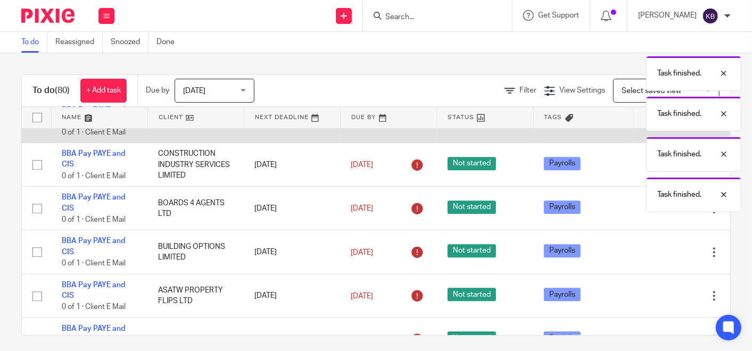
click at [635, 179] on body "Work Email Clients Team Reports Settings Work Email Clients Team Reports Settin…" at bounding box center [376, 175] width 752 height 351
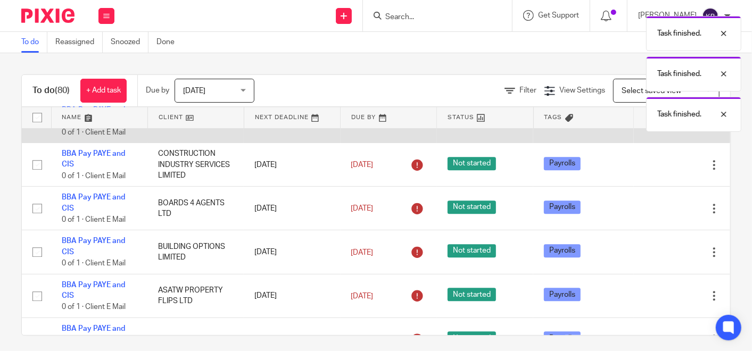
click at [656, 127] on icon at bounding box center [661, 121] width 11 height 11
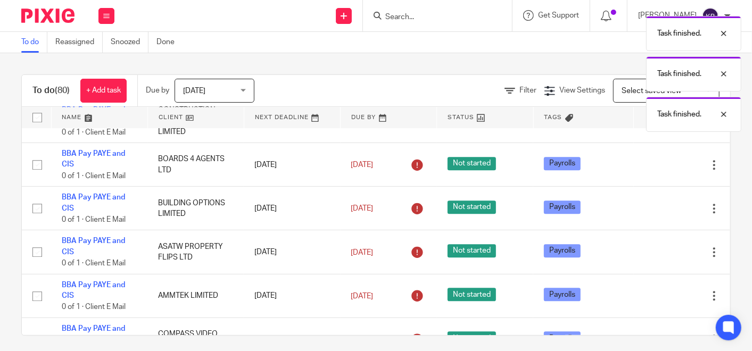
click at [656, 127] on icon at bounding box center [661, 121] width 11 height 11
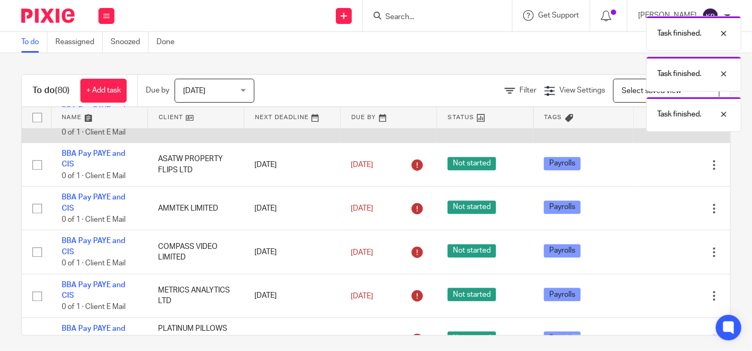
click at [656, 127] on icon at bounding box center [661, 121] width 11 height 11
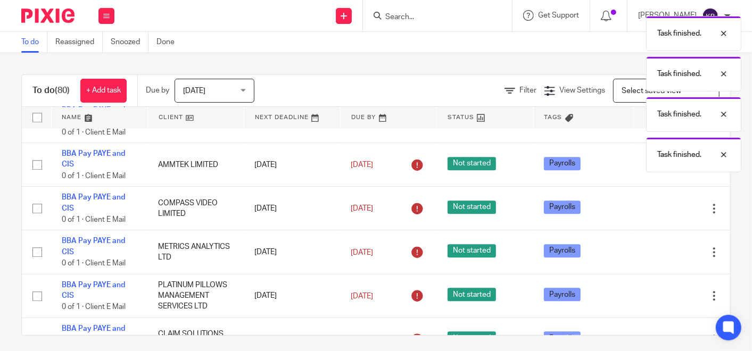
click at [656, 127] on icon at bounding box center [661, 121] width 11 height 11
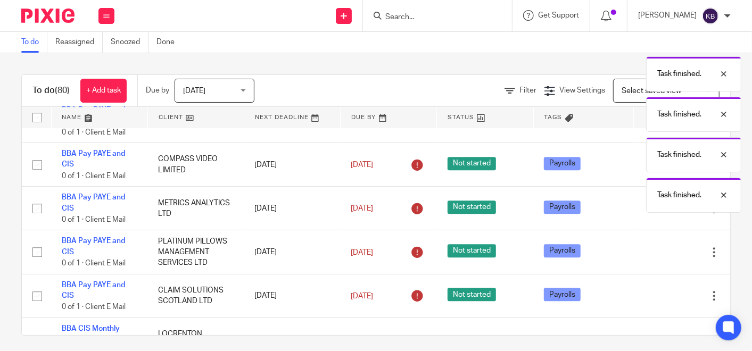
click at [635, 179] on div "Task finished. Task finished. Task finished. Task finished. Task finished." at bounding box center [559, 112] width 366 height 202
click at [656, 127] on icon at bounding box center [661, 121] width 11 height 11
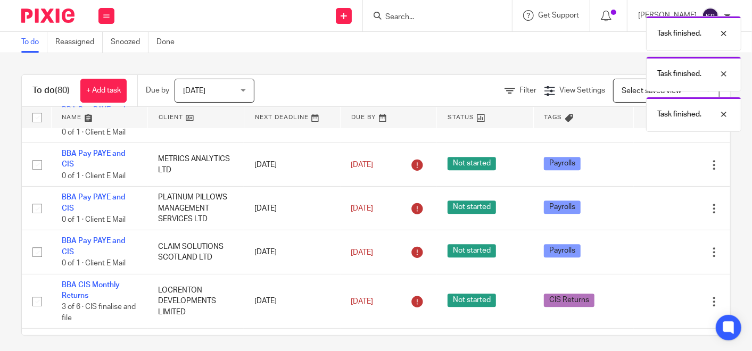
click at [656, 127] on icon at bounding box center [661, 121] width 11 height 11
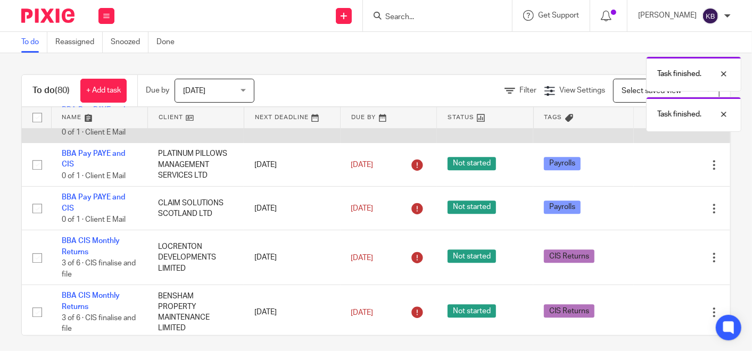
click at [656, 127] on icon at bounding box center [661, 121] width 11 height 11
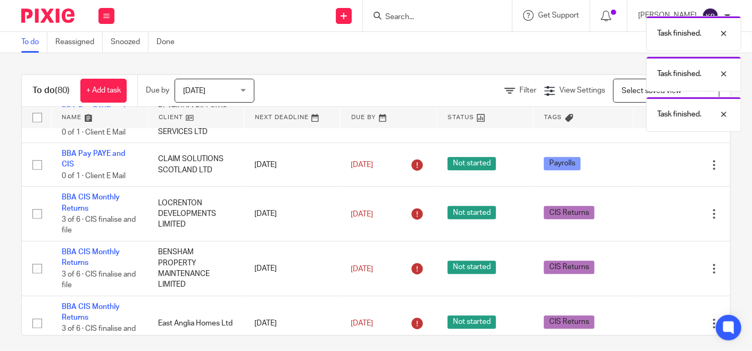
click at [656, 127] on icon at bounding box center [661, 121] width 11 height 11
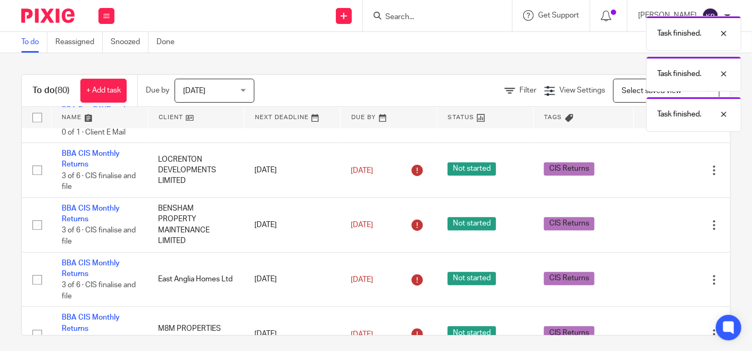
click at [656, 127] on icon at bounding box center [661, 121] width 11 height 11
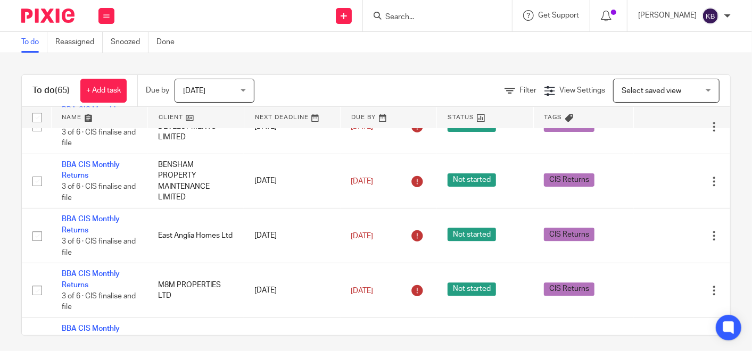
scroll to position [1478, 0]
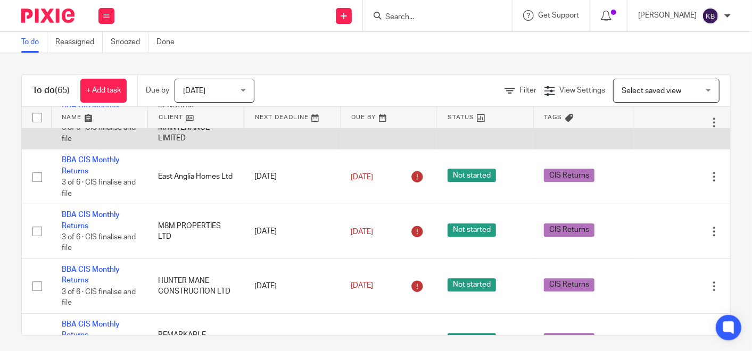
click at [656, 128] on icon at bounding box center [661, 122] width 11 height 11
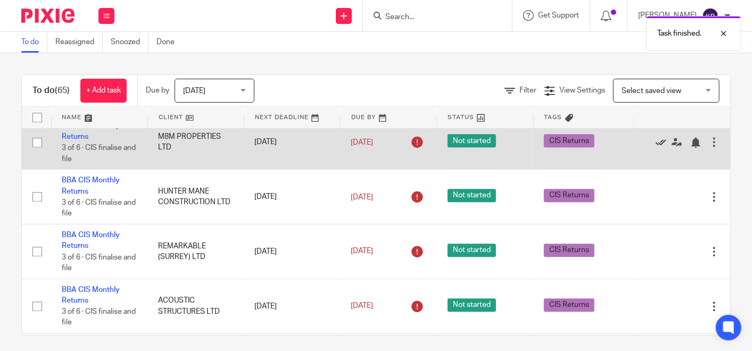
scroll to position [1537, 0]
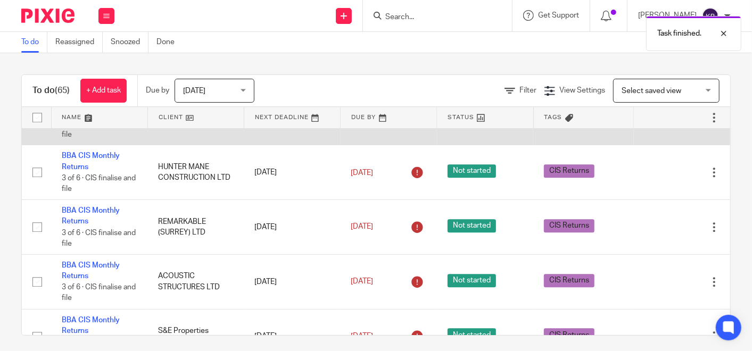
click at [656, 123] on icon at bounding box center [661, 118] width 11 height 11
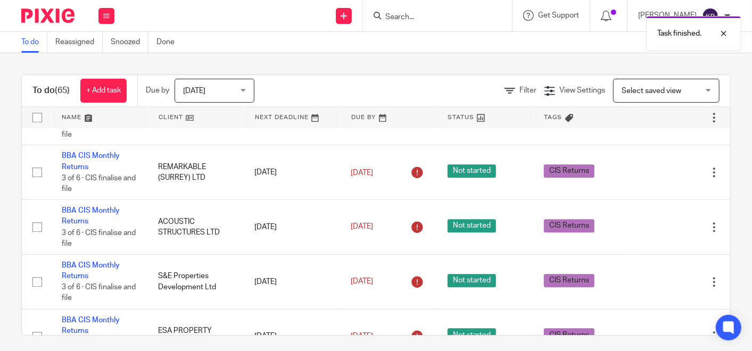
click at [656, 123] on icon at bounding box center [661, 118] width 11 height 11
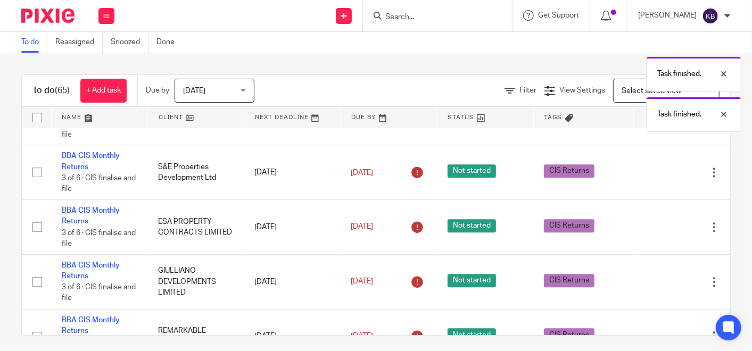
click at [656, 123] on icon at bounding box center [661, 118] width 11 height 11
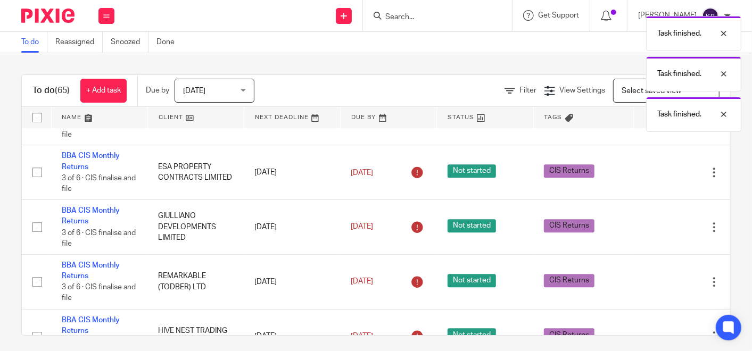
click at [656, 123] on icon at bounding box center [661, 118] width 11 height 11
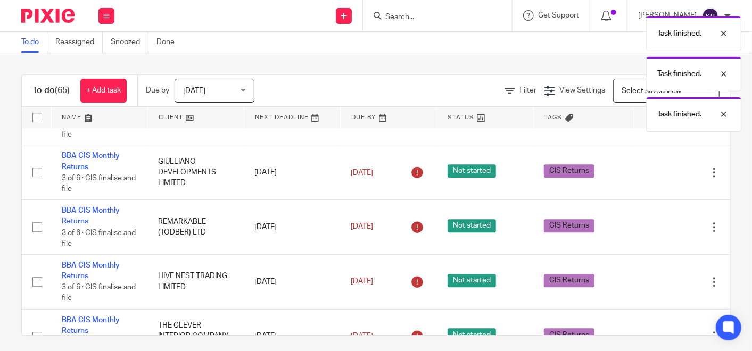
click at [656, 123] on icon at bounding box center [661, 118] width 11 height 11
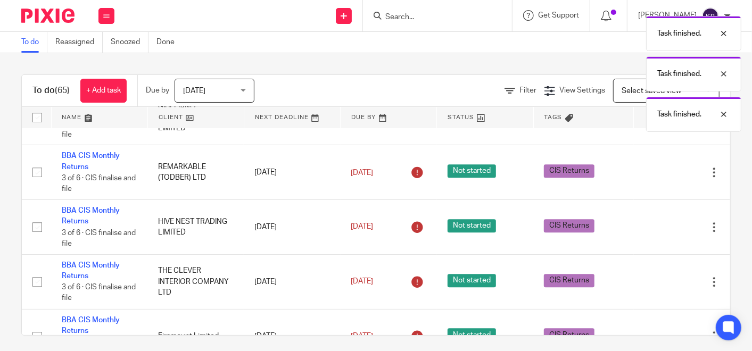
click at [656, 123] on icon at bounding box center [661, 118] width 11 height 11
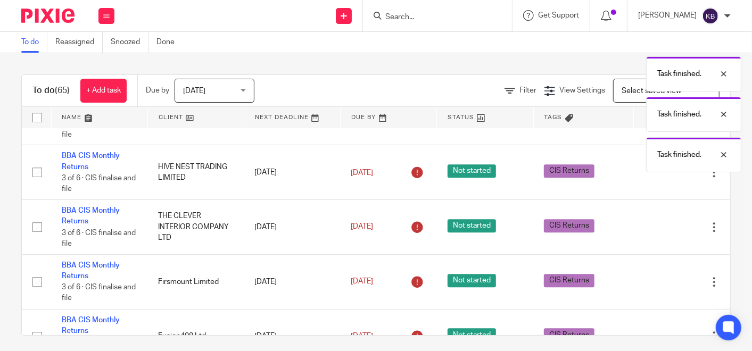
click at [656, 123] on icon at bounding box center [661, 118] width 11 height 11
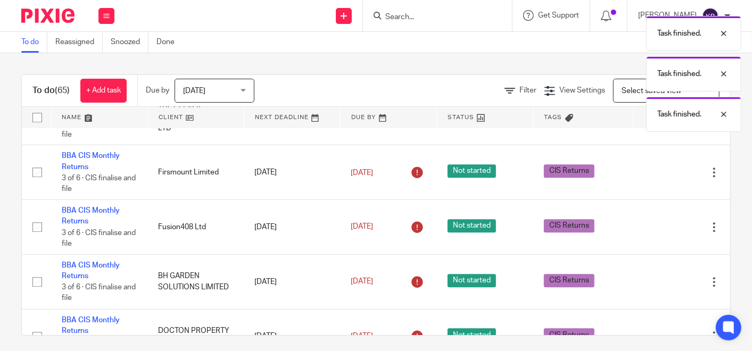
click at [656, 123] on icon at bounding box center [661, 118] width 11 height 11
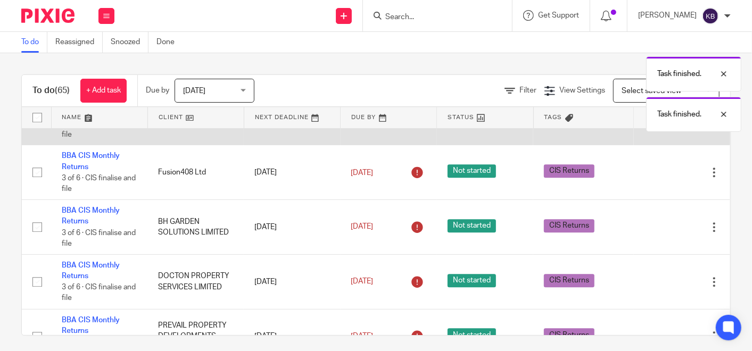
click at [656, 123] on icon at bounding box center [661, 118] width 11 height 11
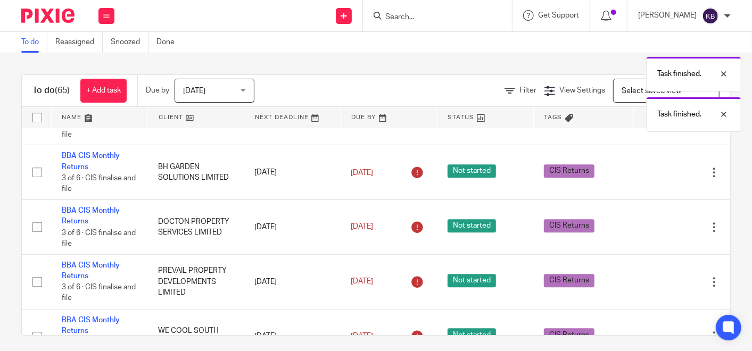
click at [656, 123] on icon at bounding box center [661, 118] width 11 height 11
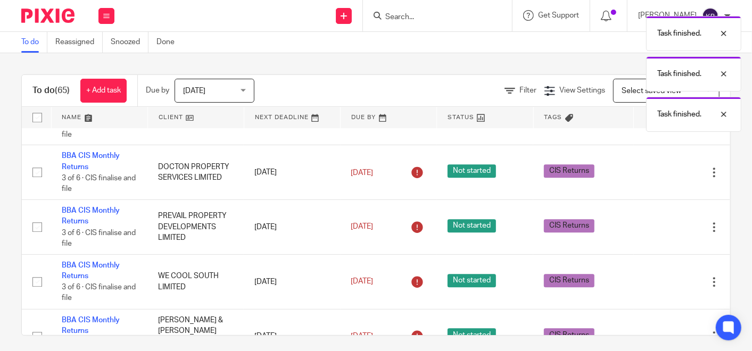
click at [656, 123] on icon at bounding box center [661, 118] width 11 height 11
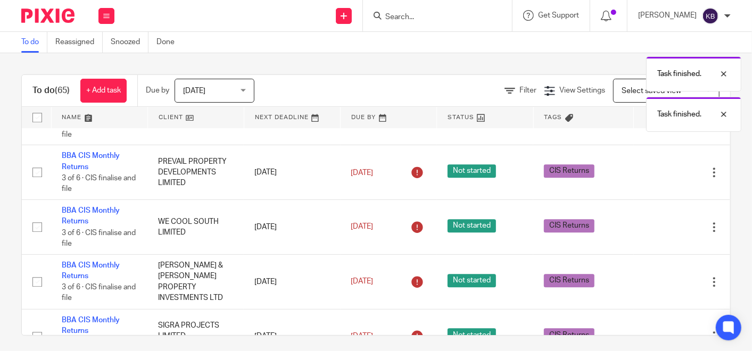
click at [656, 123] on icon at bounding box center [661, 118] width 11 height 11
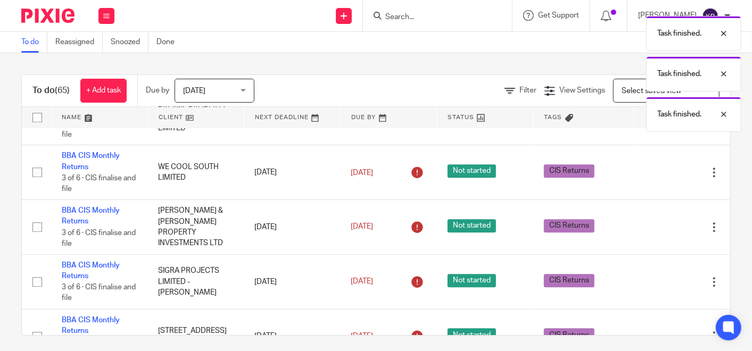
click at [656, 123] on icon at bounding box center [661, 118] width 11 height 11
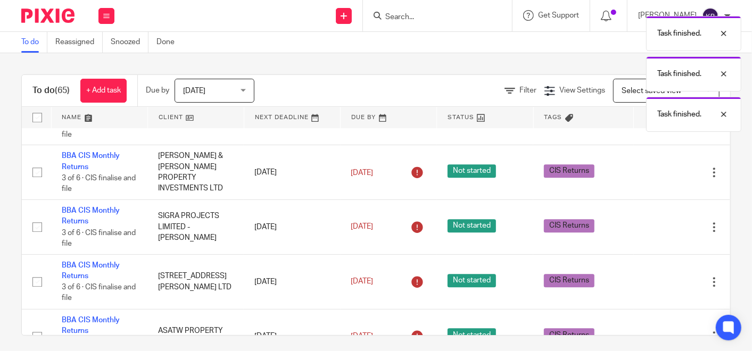
click at [656, 123] on icon at bounding box center [661, 118] width 11 height 11
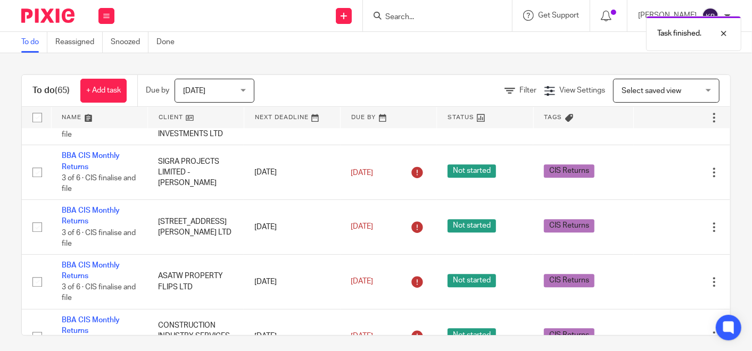
click at [656, 123] on icon at bounding box center [661, 118] width 11 height 11
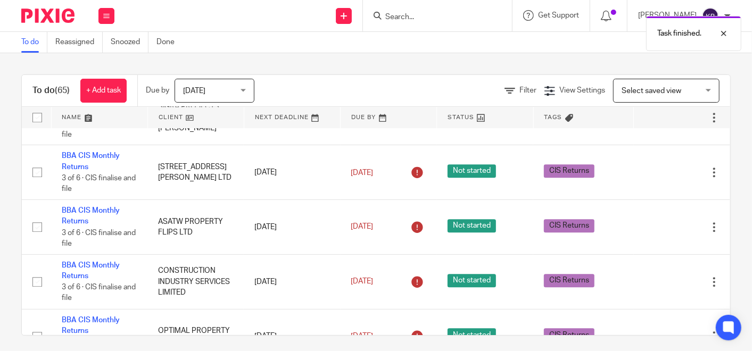
click at [656, 123] on icon at bounding box center [661, 118] width 11 height 11
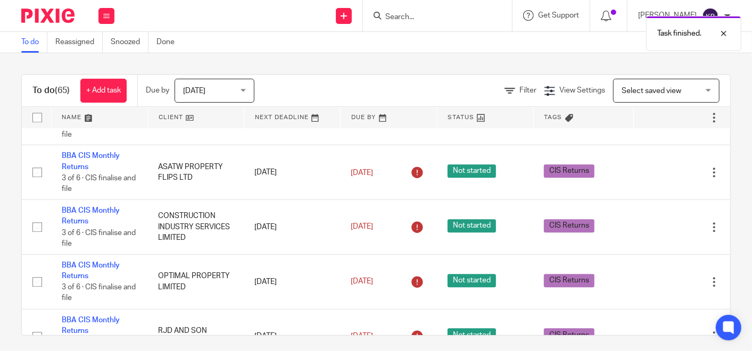
click at [656, 123] on icon at bounding box center [661, 118] width 11 height 11
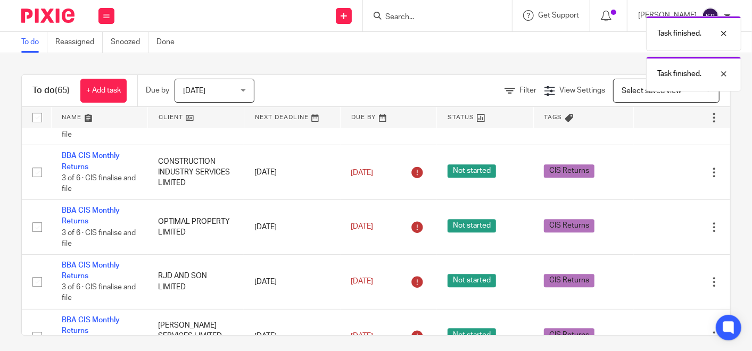
click at [656, 123] on icon at bounding box center [661, 118] width 11 height 11
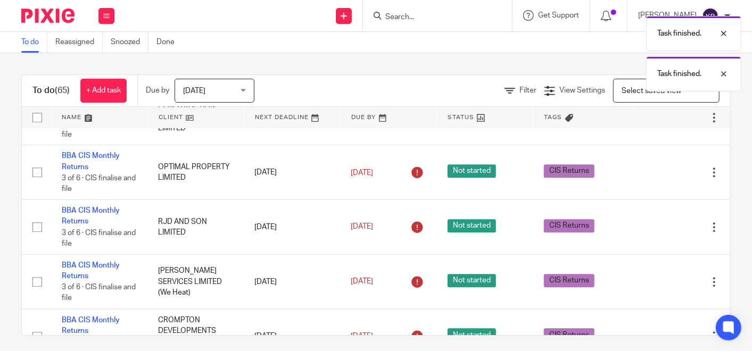
click at [656, 123] on icon at bounding box center [661, 118] width 11 height 11
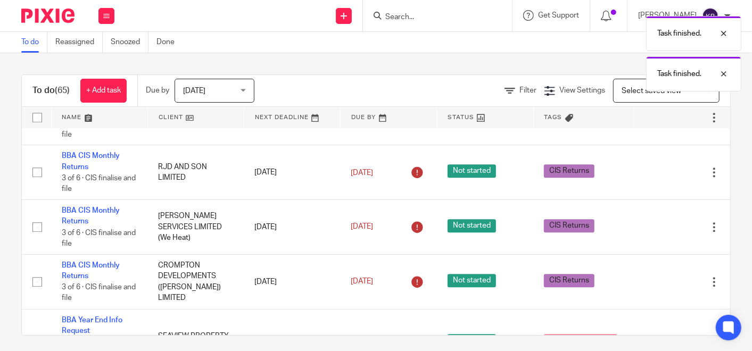
click at [656, 123] on icon at bounding box center [661, 118] width 11 height 11
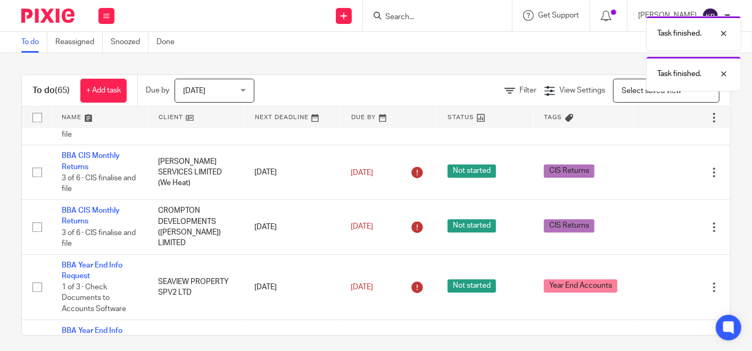
click at [656, 123] on icon at bounding box center [661, 118] width 11 height 11
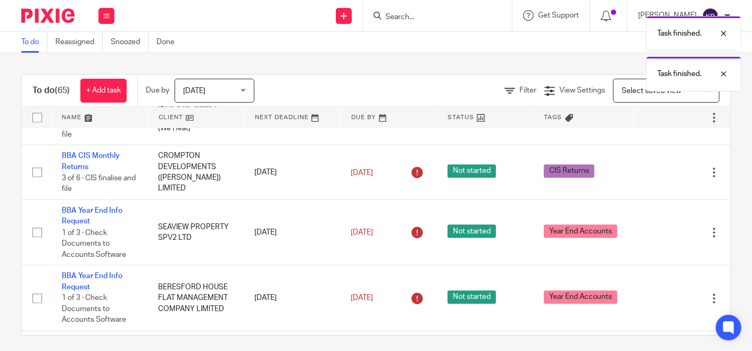
click at [656, 123] on icon at bounding box center [661, 118] width 11 height 11
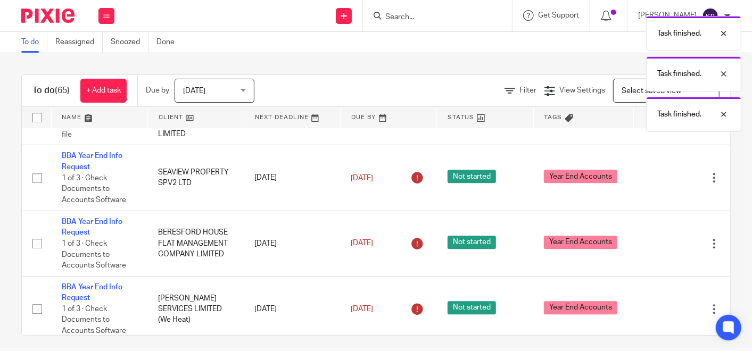
click at [656, 123] on icon at bounding box center [661, 118] width 11 height 11
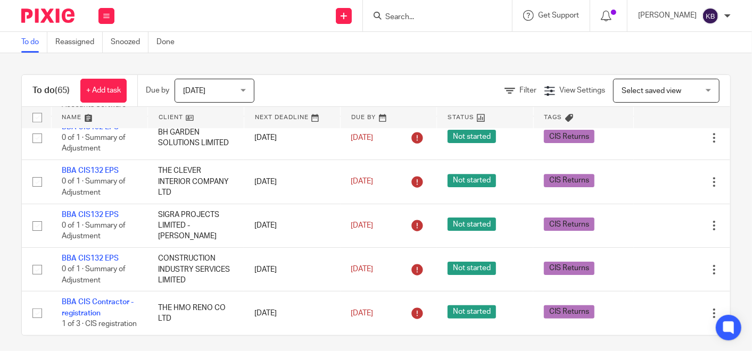
scroll to position [5, 0]
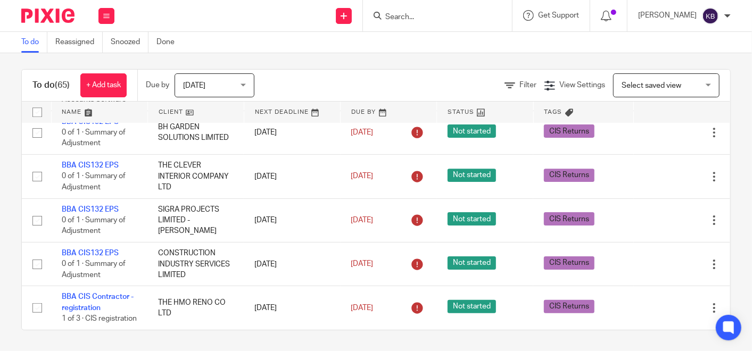
click at [408, 18] on input "Search" at bounding box center [432, 18] width 96 height 10
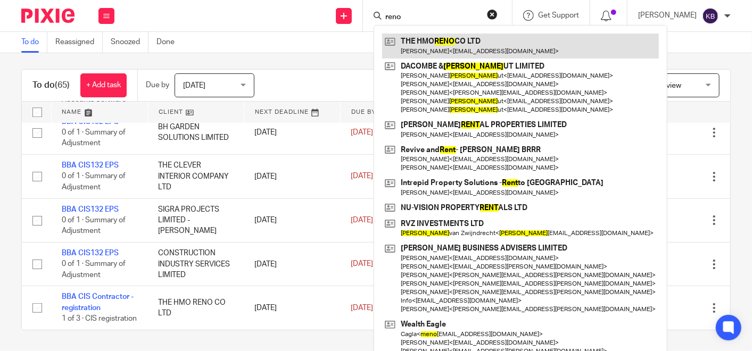
type input "reno"
click at [428, 38] on link at bounding box center [520, 46] width 277 height 24
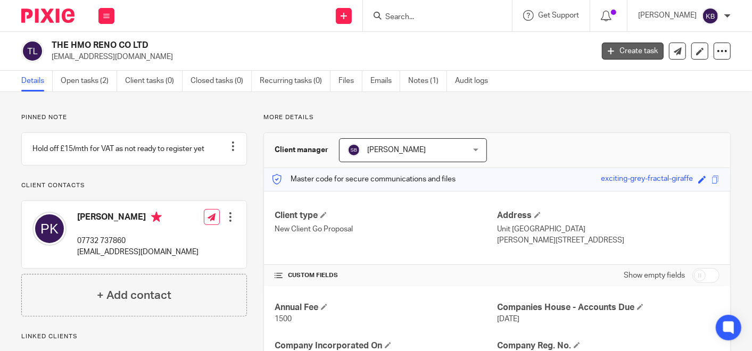
click at [631, 50] on link "Create task" at bounding box center [633, 51] width 62 height 17
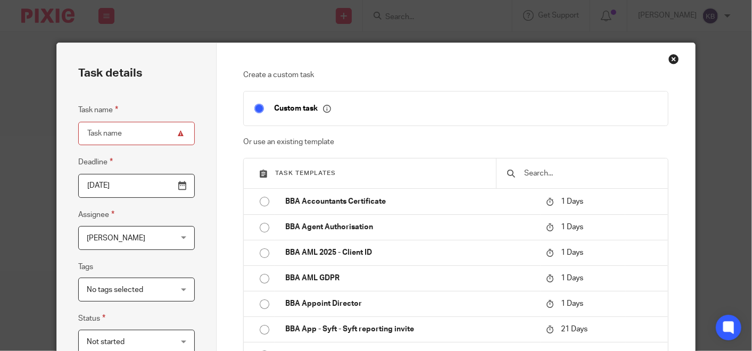
click at [551, 171] on input "text" at bounding box center [590, 174] width 134 height 12
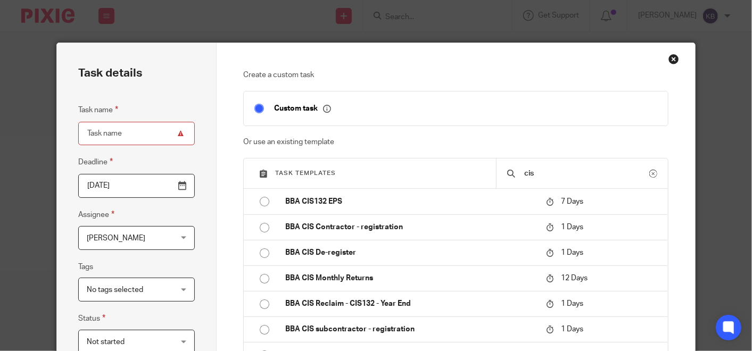
type input "cis"
click at [668, 54] on div "Close this dialog window" at bounding box center [673, 59] width 11 height 11
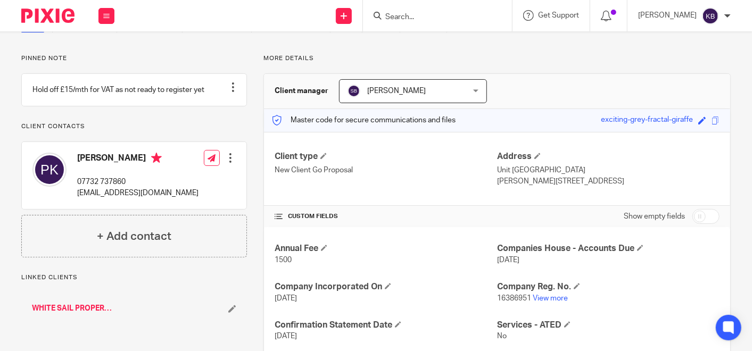
scroll to position [118, 0]
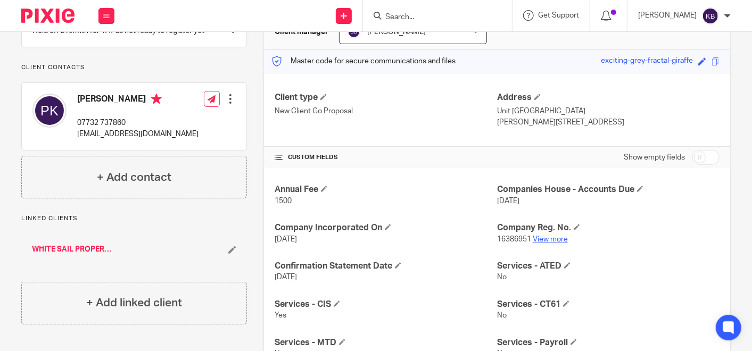
click at [540, 236] on link "View more" at bounding box center [550, 239] width 35 height 7
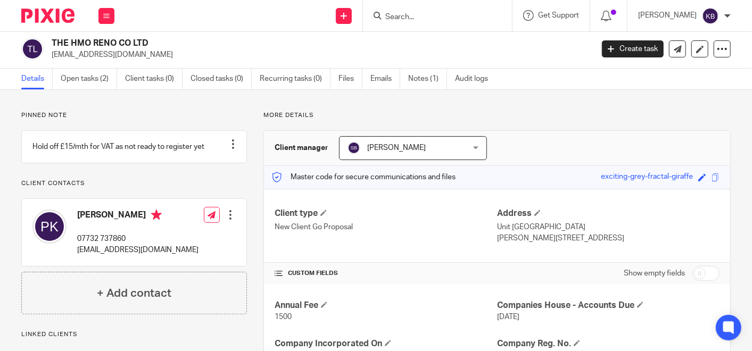
scroll to position [0, 0]
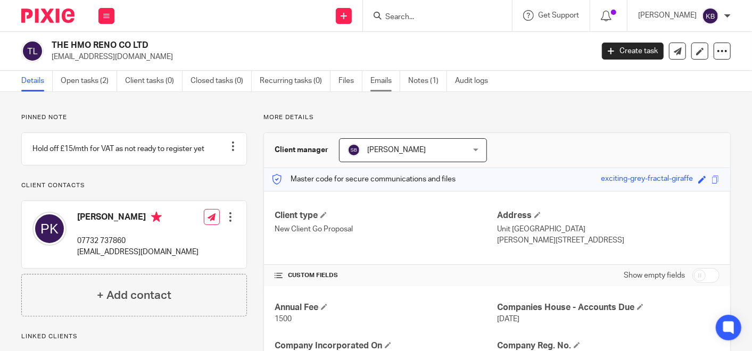
click at [383, 82] on link "Emails" at bounding box center [385, 81] width 30 height 21
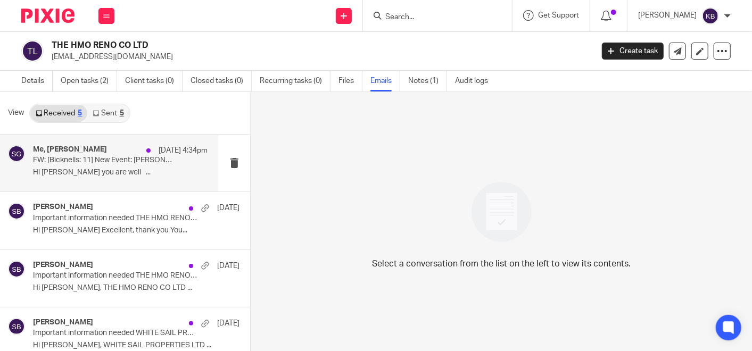
click at [138, 180] on div "Me, [PERSON_NAME] [DATE] 4:34pm FW: [[PERSON_NAME]: 11] New Event: [PERSON_NAME…" at bounding box center [120, 163] width 175 height 36
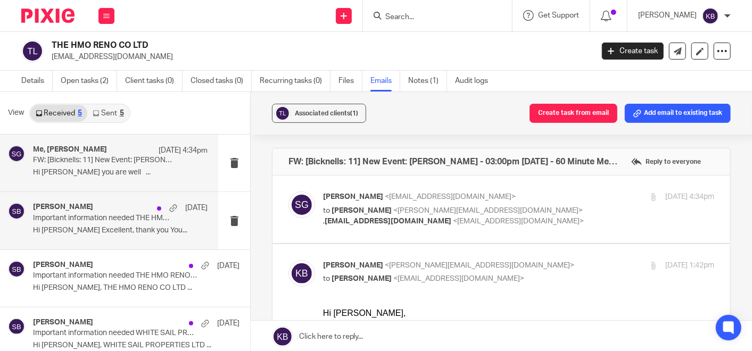
click at [129, 228] on p "Hi Phil Excellent, thank you You..." at bounding box center [120, 230] width 175 height 9
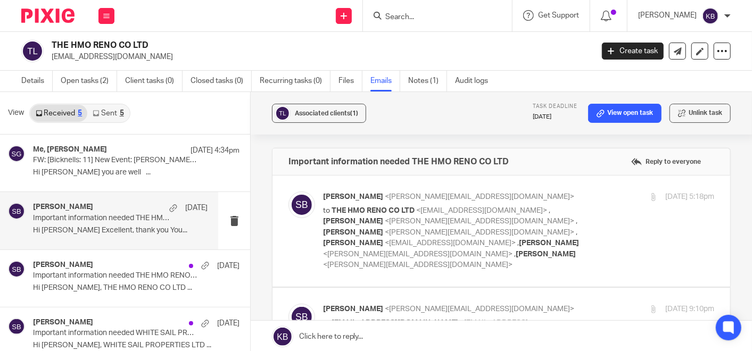
click at [351, 193] on span "[PERSON_NAME]" at bounding box center [353, 196] width 60 height 7
checkbox input "true"
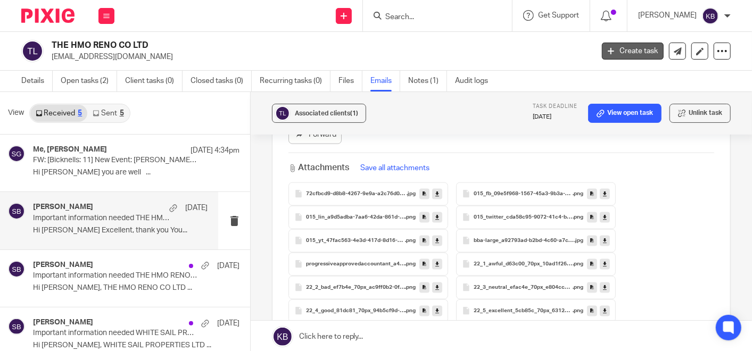
click at [613, 49] on link "Create task" at bounding box center [633, 51] width 62 height 17
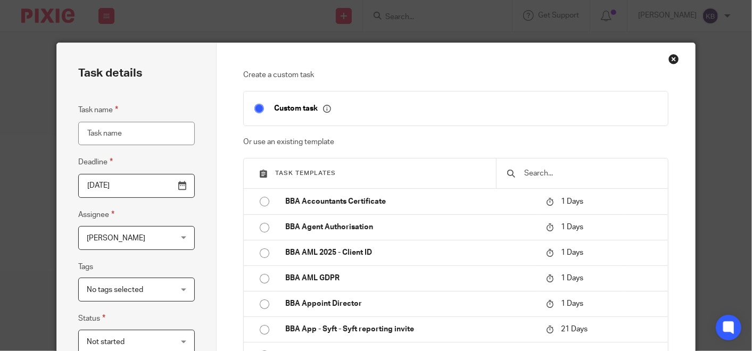
click at [529, 171] on input "text" at bounding box center [590, 174] width 134 height 12
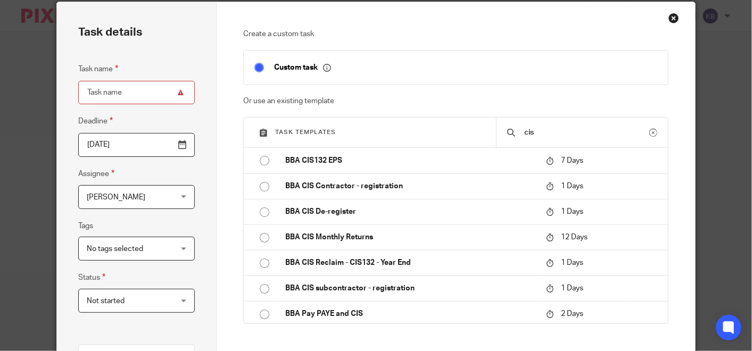
scroll to position [59, 0]
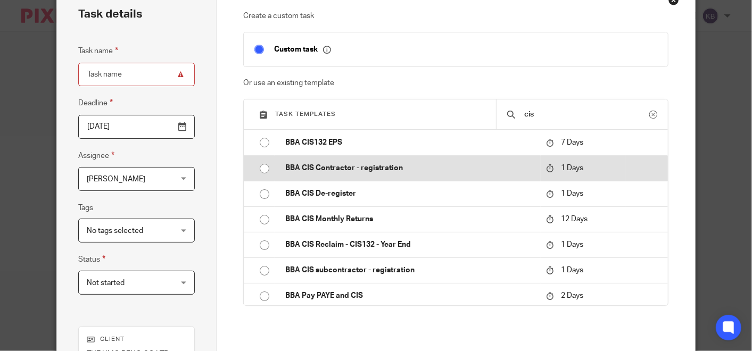
type input "cis"
click at [260, 167] on input "radio" at bounding box center [264, 169] width 20 height 20
type input "[DATE]"
type input "BBA CIS Contractor - registration"
checkbox input "false"
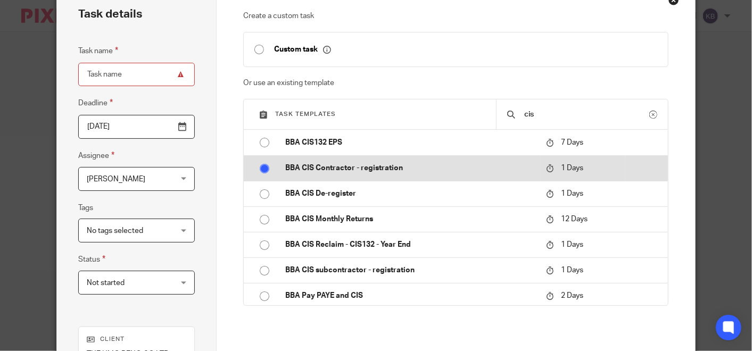
radio input "false"
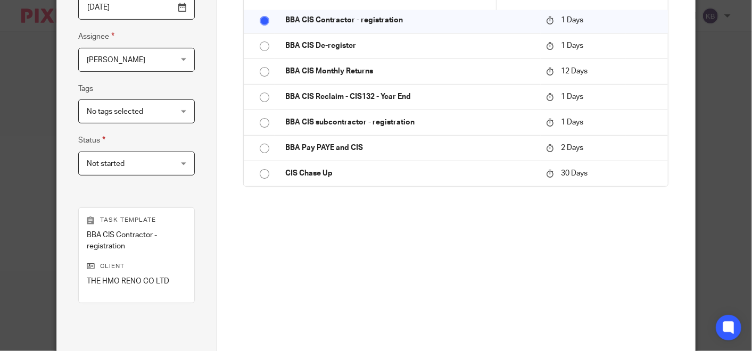
scroll to position [236, 0]
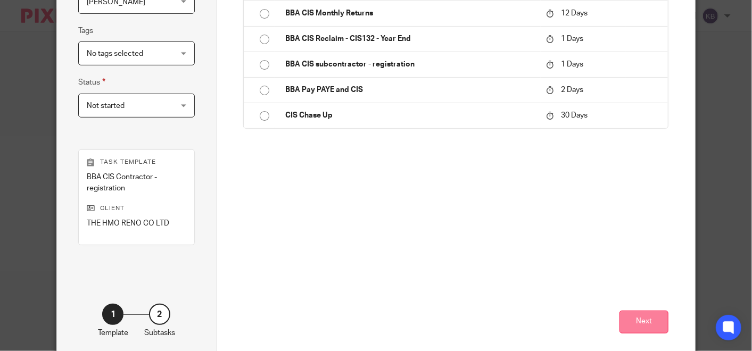
click at [641, 319] on button "Next" at bounding box center [643, 322] width 49 height 23
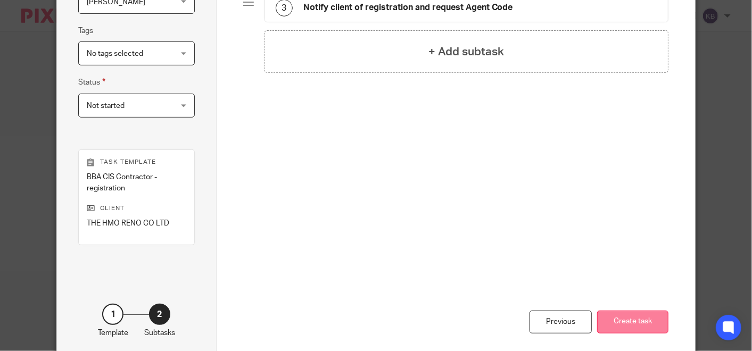
click at [618, 320] on button "Create task" at bounding box center [632, 322] width 71 height 23
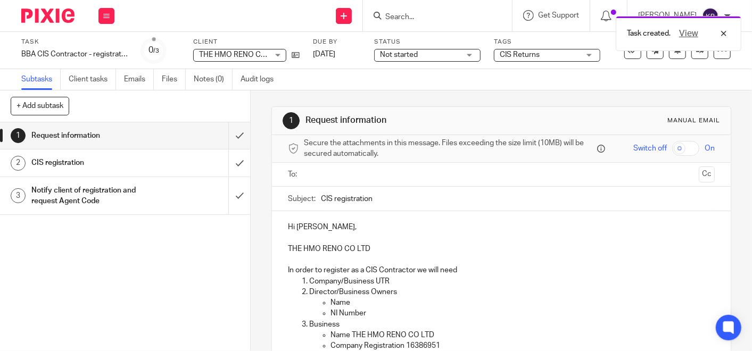
click at [316, 175] on input "text" at bounding box center [501, 175] width 386 height 12
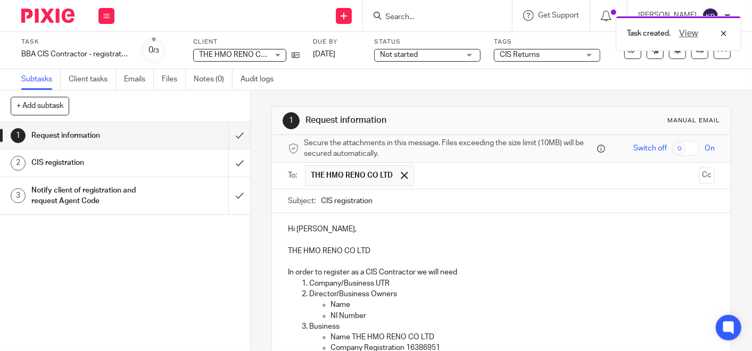
click at [488, 241] on p at bounding box center [501, 240] width 427 height 11
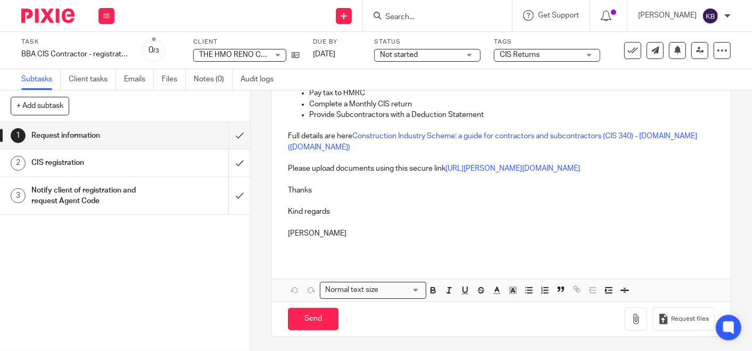
scroll to position [384, 0]
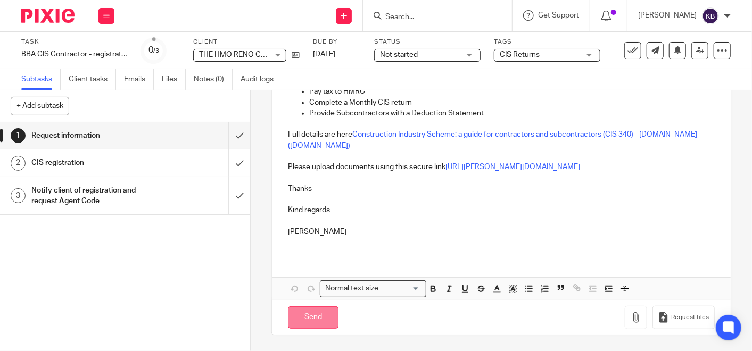
click at [307, 313] on input "Send" at bounding box center [313, 318] width 51 height 23
type input "Sent"
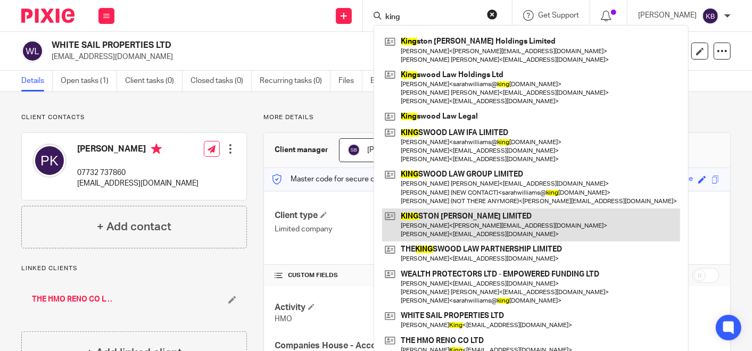
type input "king"
click at [437, 226] on link at bounding box center [531, 225] width 298 height 33
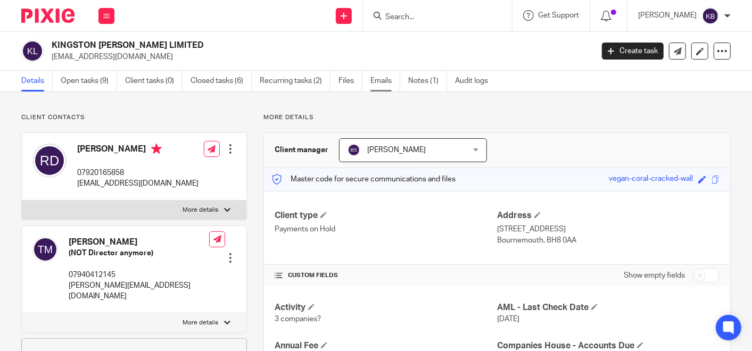
click at [377, 83] on link "Emails" at bounding box center [385, 81] width 30 height 21
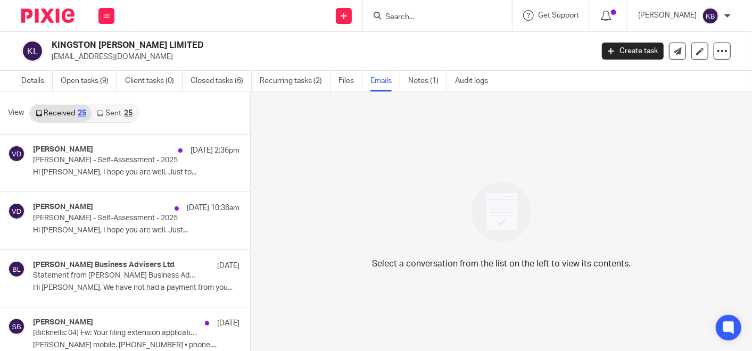
click at [332, 194] on div "Select a conversation from the list on the left to view its contents." at bounding box center [501, 222] width 501 height 261
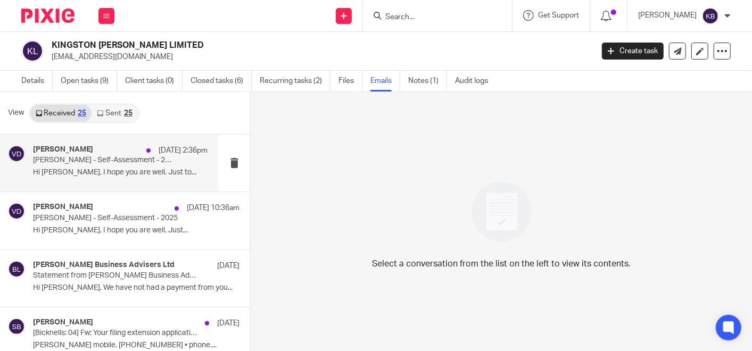
click at [77, 163] on p "[PERSON_NAME] - Self-Assessment - 2025" at bounding box center [102, 160] width 139 height 9
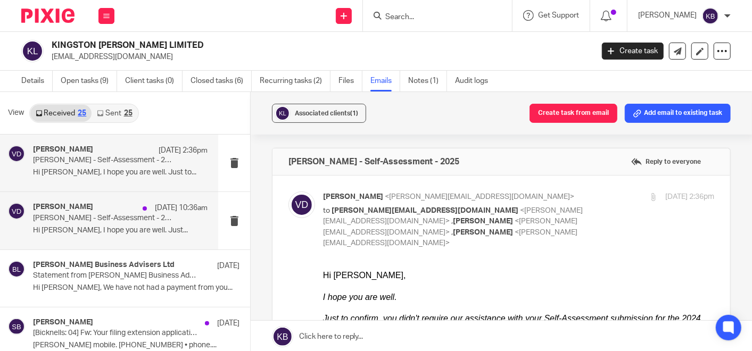
click at [68, 216] on p "[PERSON_NAME] - Self-Assessment - 2025" at bounding box center [102, 218] width 139 height 9
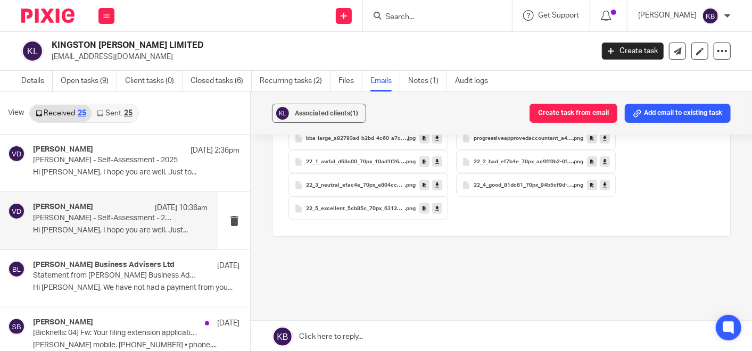
scroll to position [661, 0]
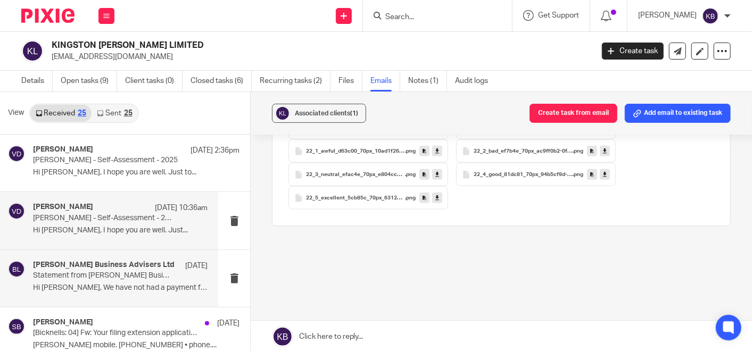
click at [102, 277] on p "Statement from Bicknell Business Advisers Ltd" at bounding box center [102, 275] width 139 height 9
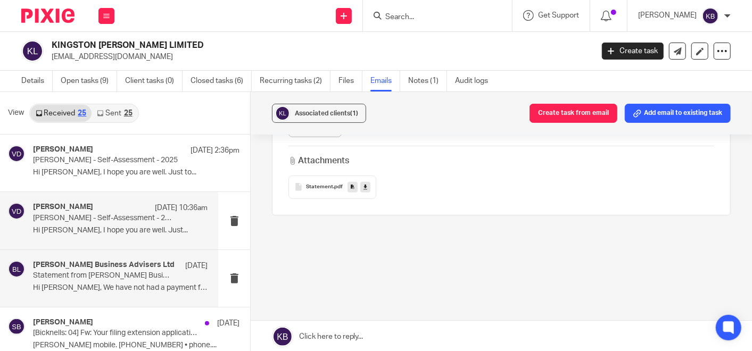
scroll to position [59, 0]
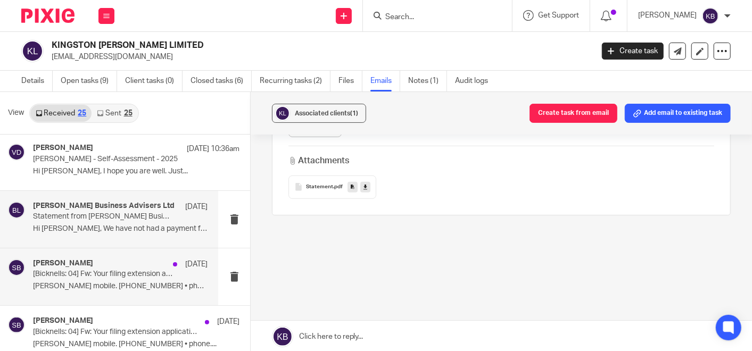
click at [123, 277] on p "[Bicknells: 04] Fw: Your filing extension application is successful" at bounding box center [102, 274] width 139 height 9
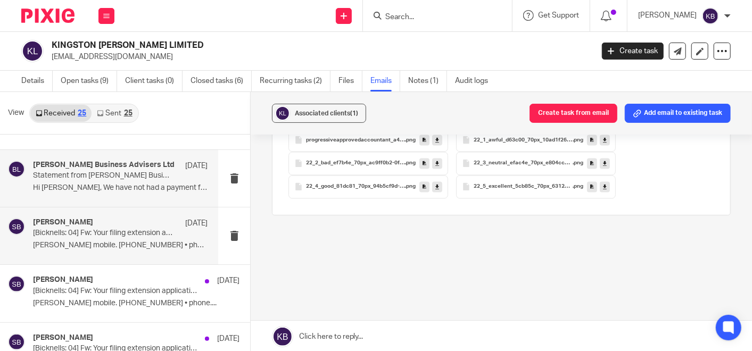
scroll to position [177, 0]
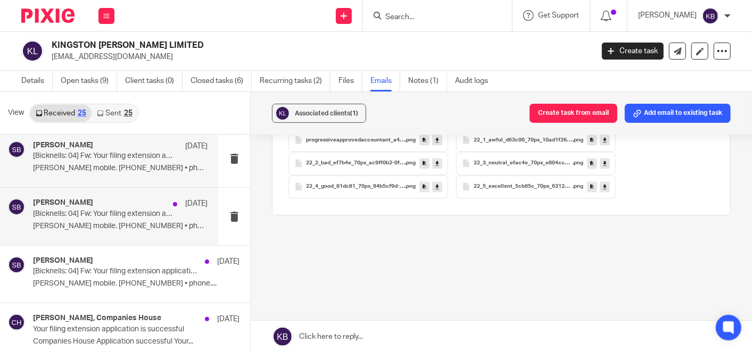
click at [109, 218] on div "Steve Bicknell 18 Jun [Bicknells: 04] Fw: Your filing extension application is …" at bounding box center [120, 216] width 175 height 36
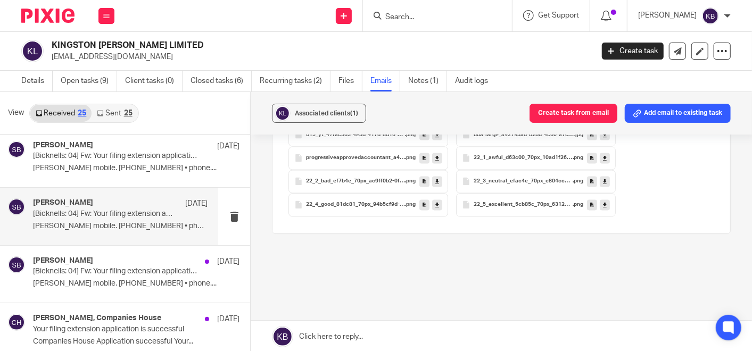
scroll to position [1070, 0]
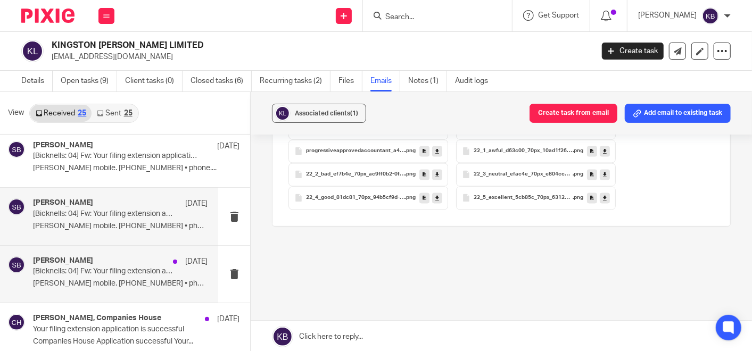
click at [129, 283] on p "Steve Bicknell mobile. 07967 735603 • phone...." at bounding box center [120, 283] width 175 height 9
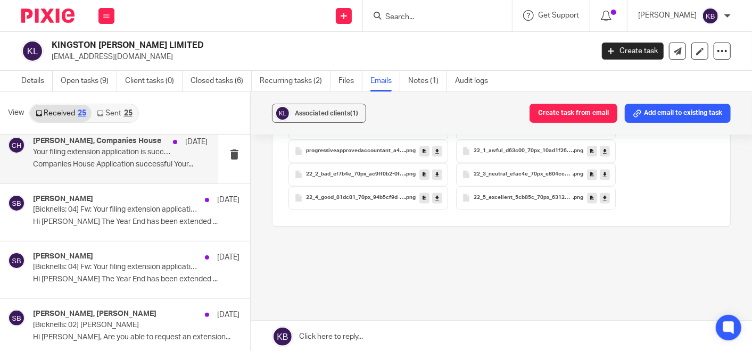
scroll to position [413, 0]
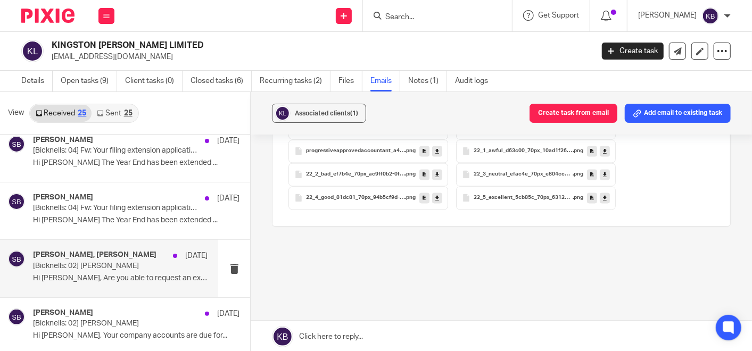
click at [107, 262] on p "[Bicknells: 02] Kingston Beck" at bounding box center [102, 266] width 139 height 9
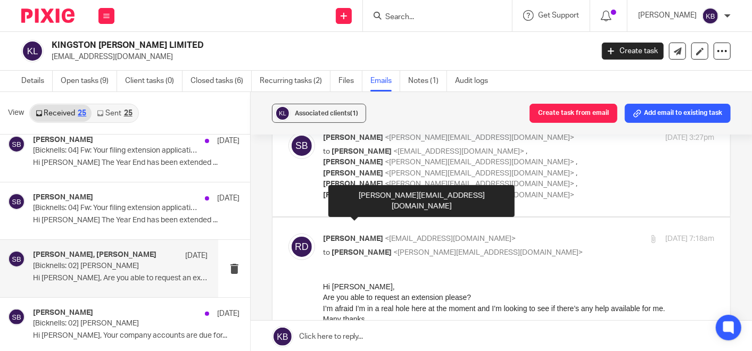
scroll to position [118, 0]
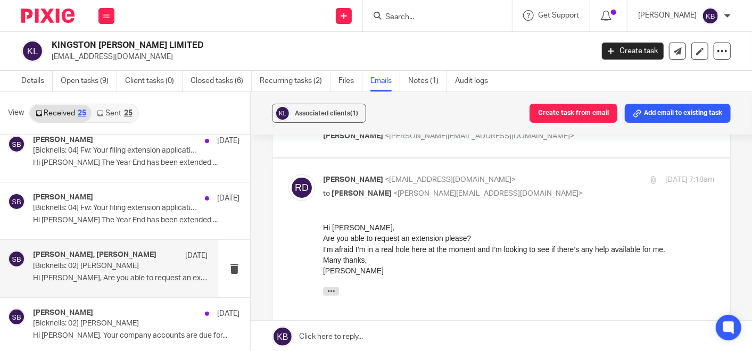
click at [412, 17] on input "Search" at bounding box center [432, 18] width 96 height 10
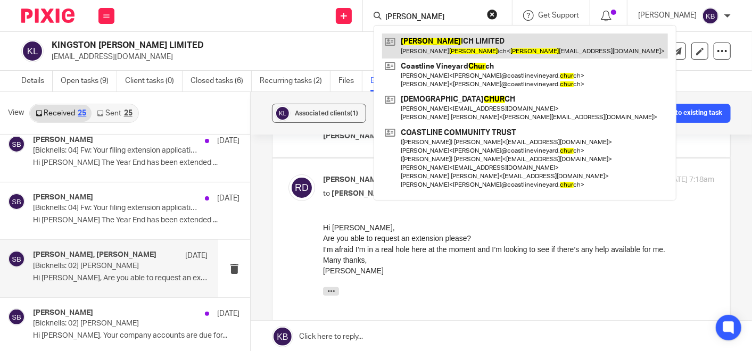
type input "schur"
click at [423, 40] on link at bounding box center [525, 46] width 286 height 24
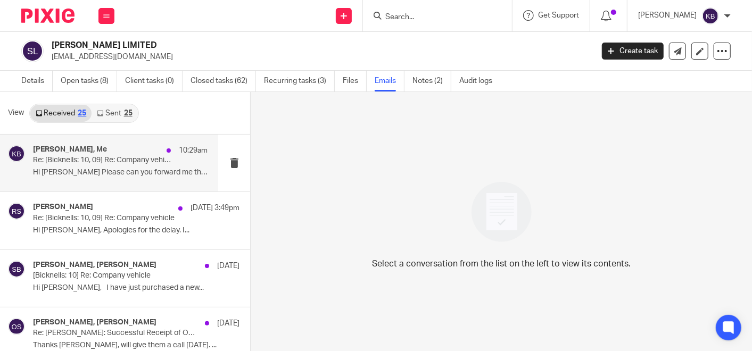
click at [118, 160] on p "Re: [Bicknells: 10, 09] Re: Company vehicle" at bounding box center [102, 160] width 139 height 9
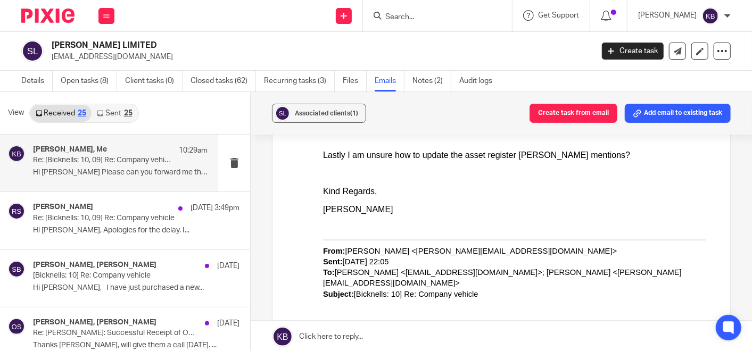
scroll to position [1241, 0]
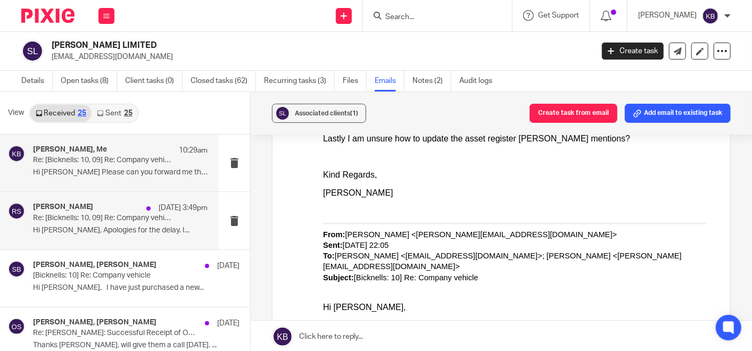
click at [84, 225] on div "[PERSON_NAME] [DATE] 3:49pm Re: [[PERSON_NAME]: 10, 09] Re: Company vehicle Hi …" at bounding box center [120, 221] width 175 height 36
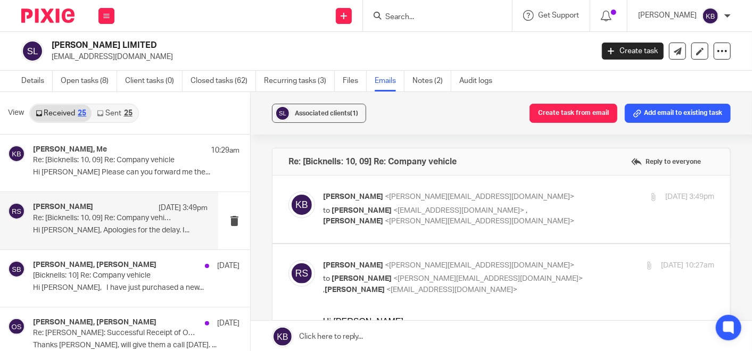
scroll to position [59, 0]
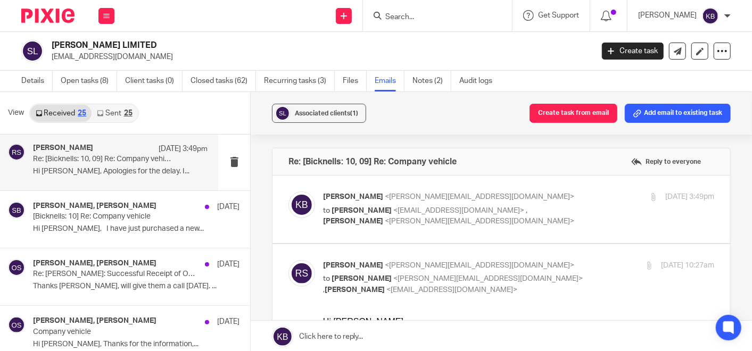
click at [84, 225] on p "Hi [PERSON_NAME], I have just purchased a new..." at bounding box center [136, 229] width 206 height 9
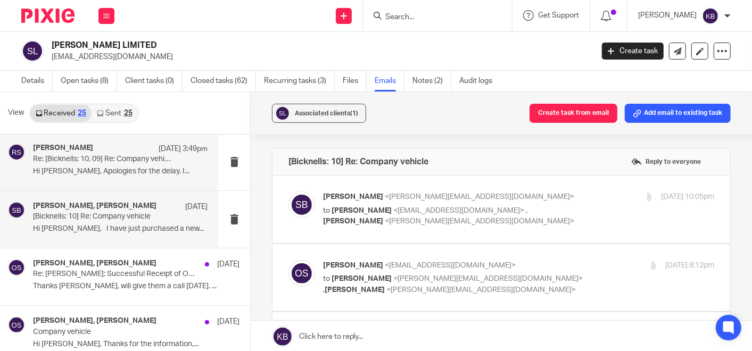
scroll to position [0, 0]
click at [84, 225] on p "Hi [PERSON_NAME], I have just purchased a new..." at bounding box center [120, 229] width 175 height 9
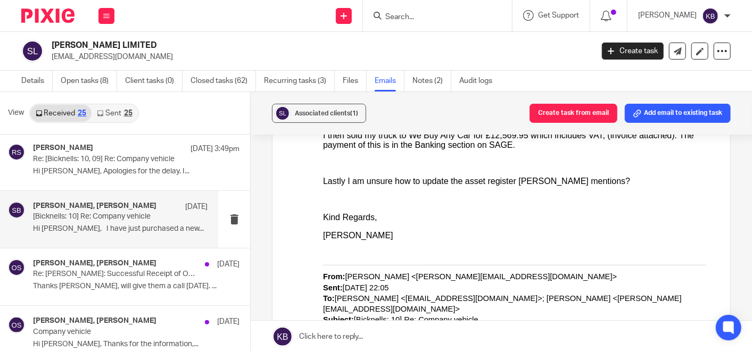
scroll to position [473, 0]
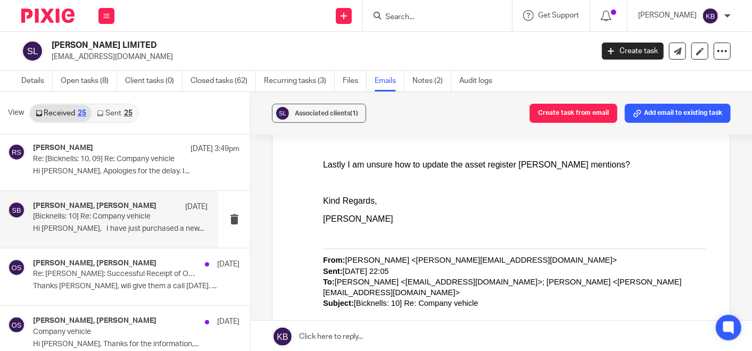
click at [420, 15] on input "Search" at bounding box center [432, 18] width 96 height 10
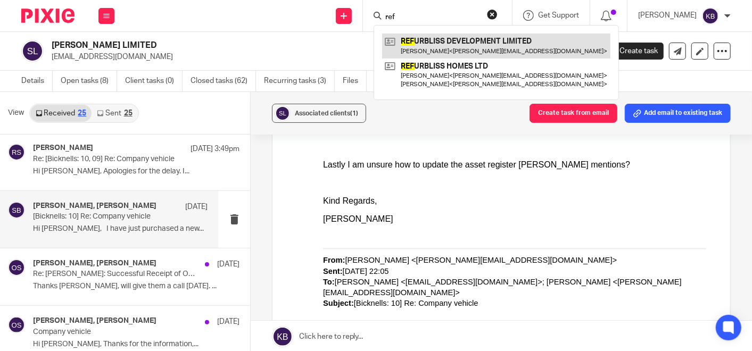
type input "ref"
click at [437, 44] on link at bounding box center [496, 46] width 228 height 24
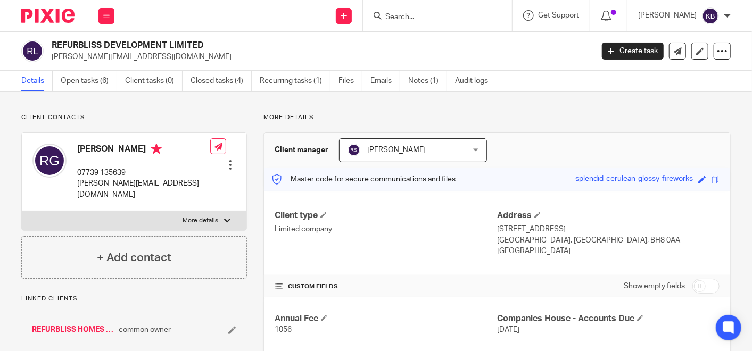
click at [415, 13] on input "Search" at bounding box center [432, 18] width 96 height 10
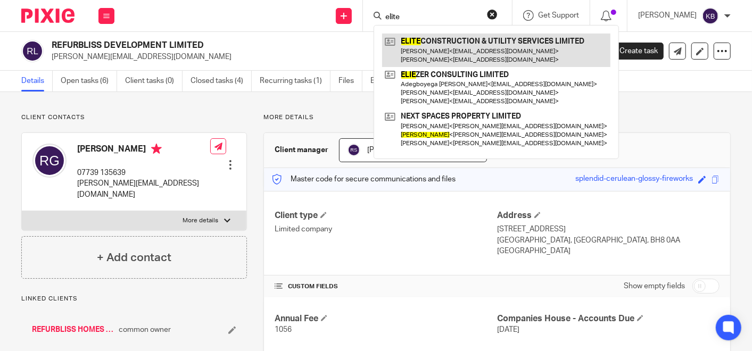
type input "elite"
click at [436, 46] on link at bounding box center [496, 50] width 228 height 33
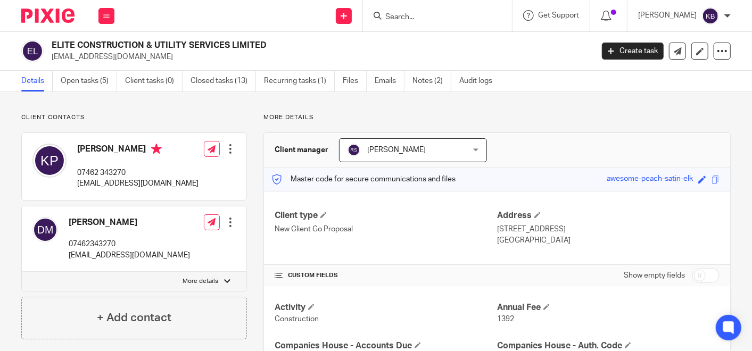
click at [436, 47] on h2 "ELITE CONSTRUCTION & UTILITY SERVICES LIMITED" at bounding box center [265, 45] width 427 height 11
drag, startPoint x: 0, startPoint y: 0, endPoint x: 436, endPoint y: 47, distance: 438.9
click at [436, 47] on h2 "ELITE CONSTRUCTION & UTILITY SERVICES LIMITED" at bounding box center [265, 45] width 427 height 11
click at [48, 0] on html "Work Email Clients Team Reports Settings Work Email Clients Team Reports Settin…" at bounding box center [376, 175] width 752 height 351
click at [427, 14] on input "Search" at bounding box center [432, 18] width 96 height 10
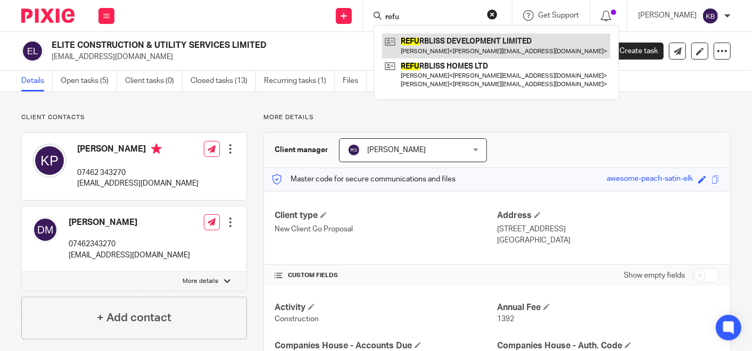
type input "refu"
click at [437, 46] on link at bounding box center [496, 46] width 228 height 24
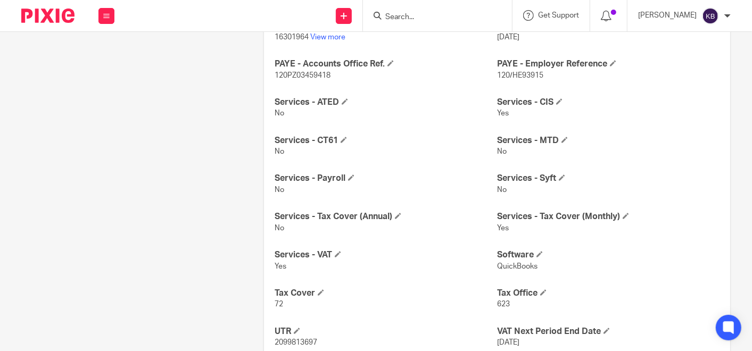
scroll to position [413, 0]
